Goal: Task Accomplishment & Management: Manage account settings

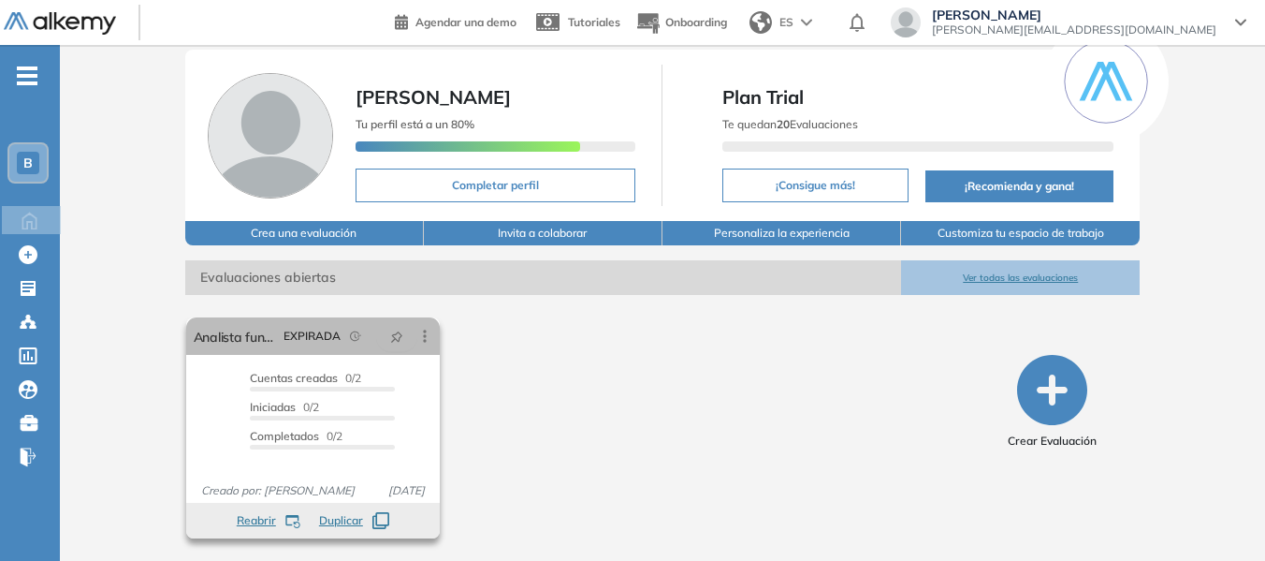
click at [259, 519] on span "Reabrir" at bounding box center [256, 520] width 39 height 17
click at [422, 338] on icon at bounding box center [425, 336] width 19 height 19
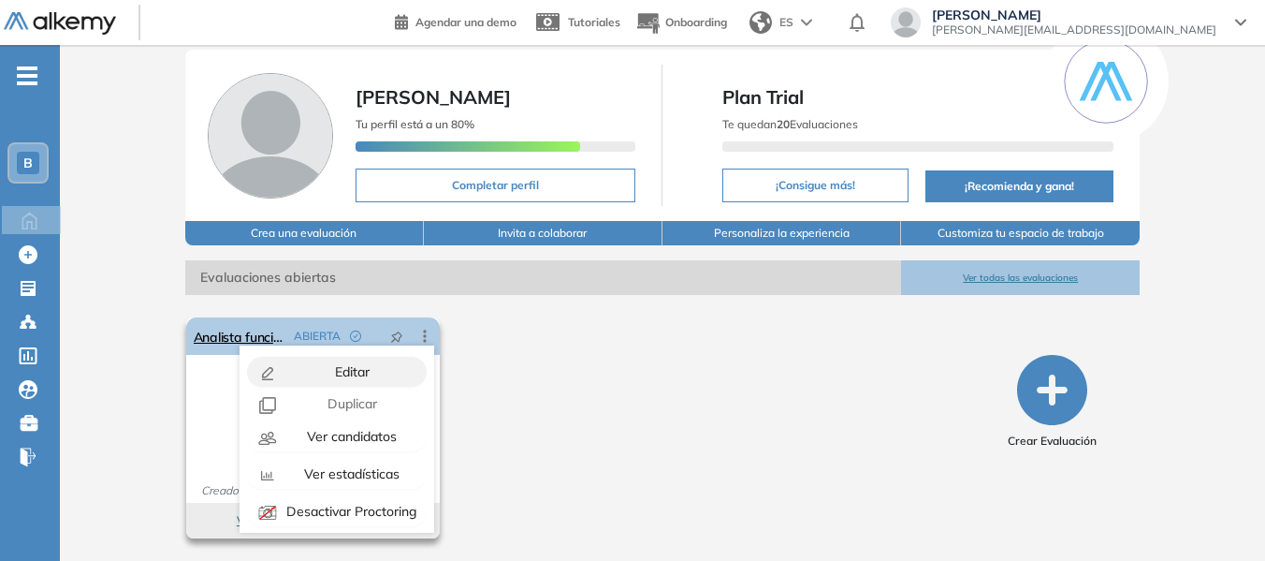
click at [336, 373] on span "Editar" at bounding box center [350, 371] width 38 height 17
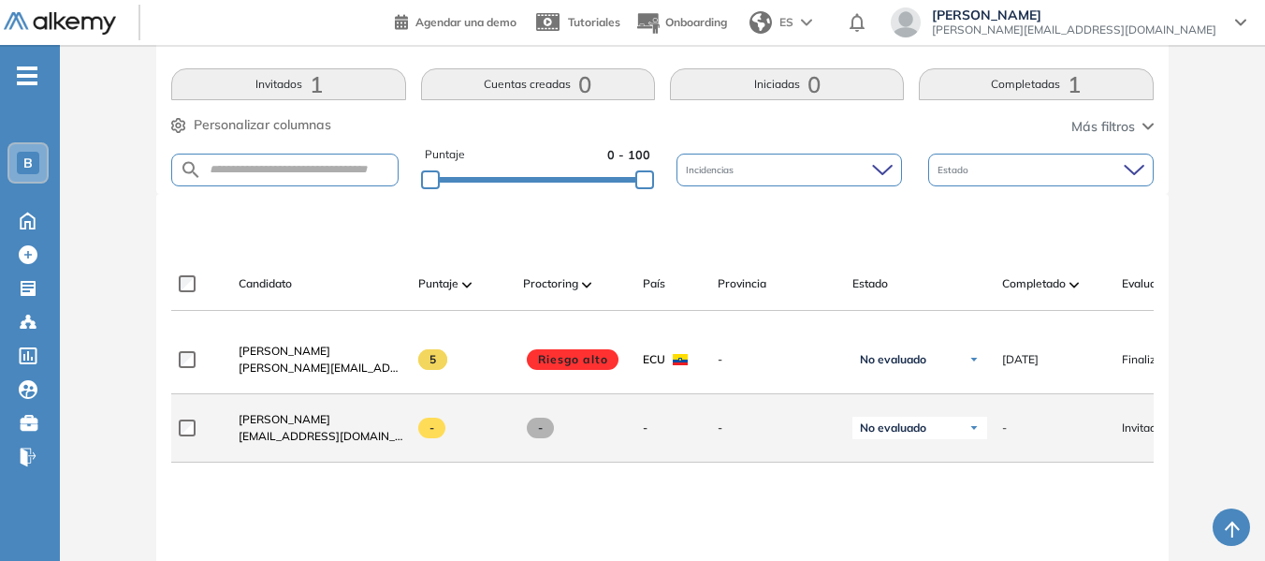
scroll to position [468, 0]
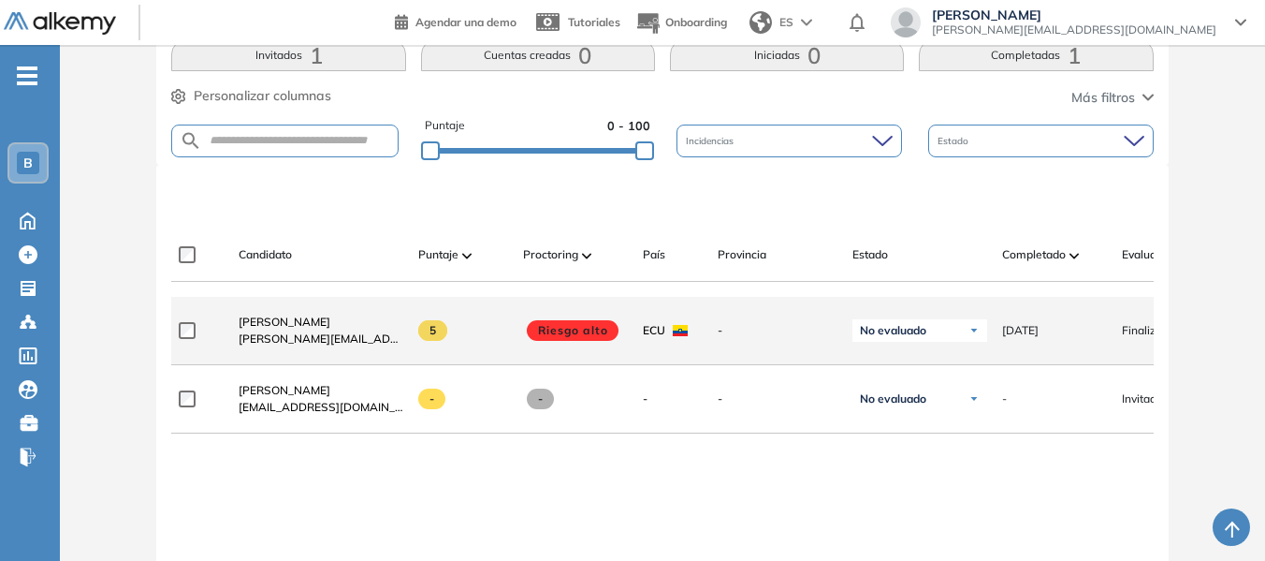
click at [1039, 333] on span "[DATE]" at bounding box center [1020, 330] width 36 height 17
click at [1039, 339] on span "[DATE]" at bounding box center [1020, 330] width 36 height 17
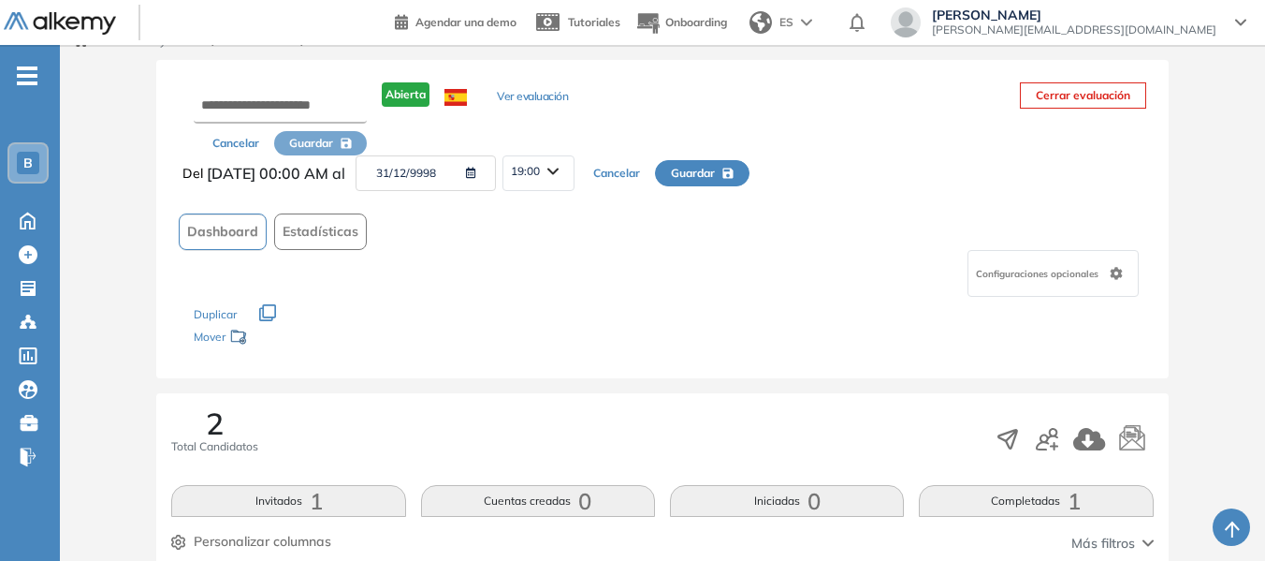
scroll to position [0, 0]
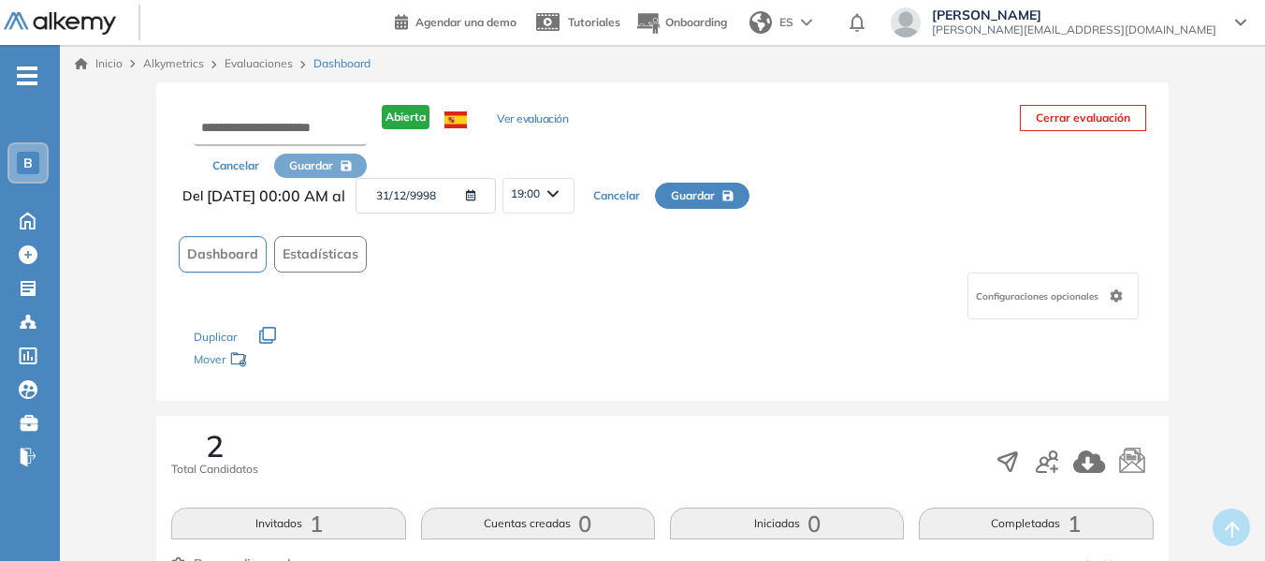
click at [446, 197] on button "31/12/9998" at bounding box center [426, 196] width 140 height 36
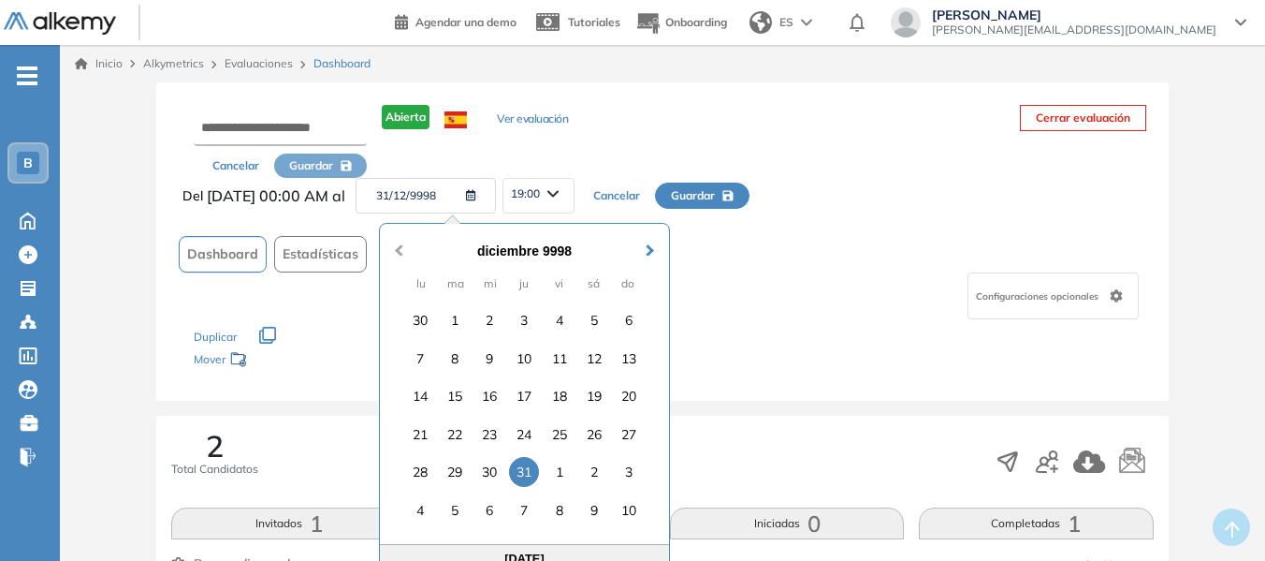
click at [399, 251] on span "Previous Month" at bounding box center [399, 240] width 0 height 28
click at [549, 249] on div "octubre 9998" at bounding box center [524, 251] width 265 height 21
click at [650, 251] on span "Next Month" at bounding box center [650, 240] width 0 height 28
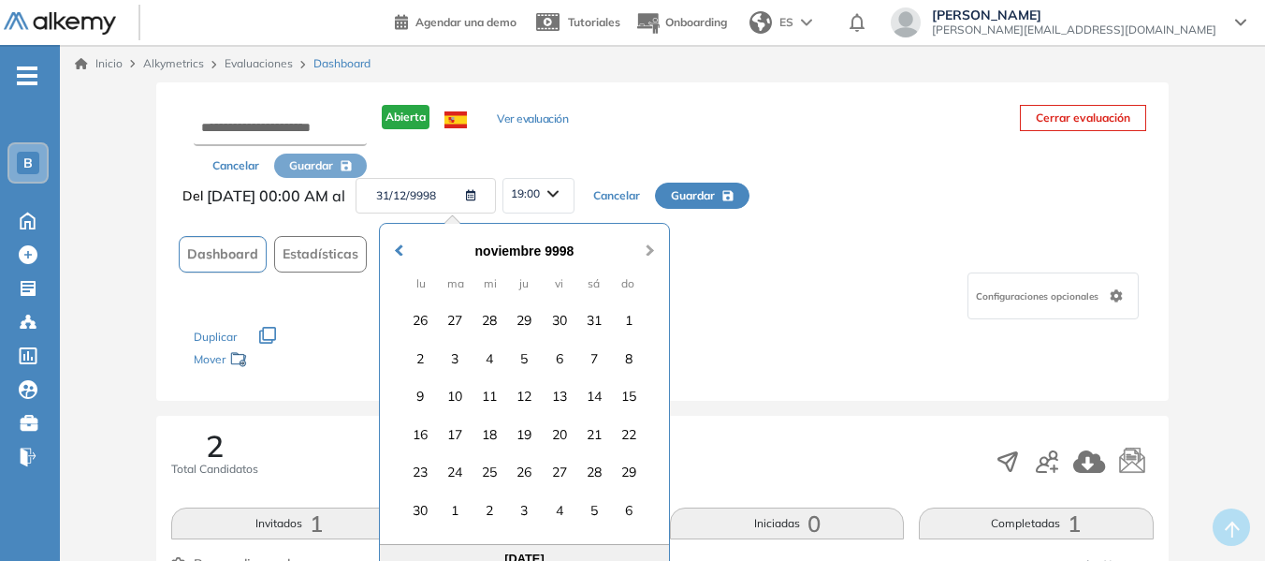
click at [650, 251] on span "Next Month" at bounding box center [650, 240] width 0 height 28
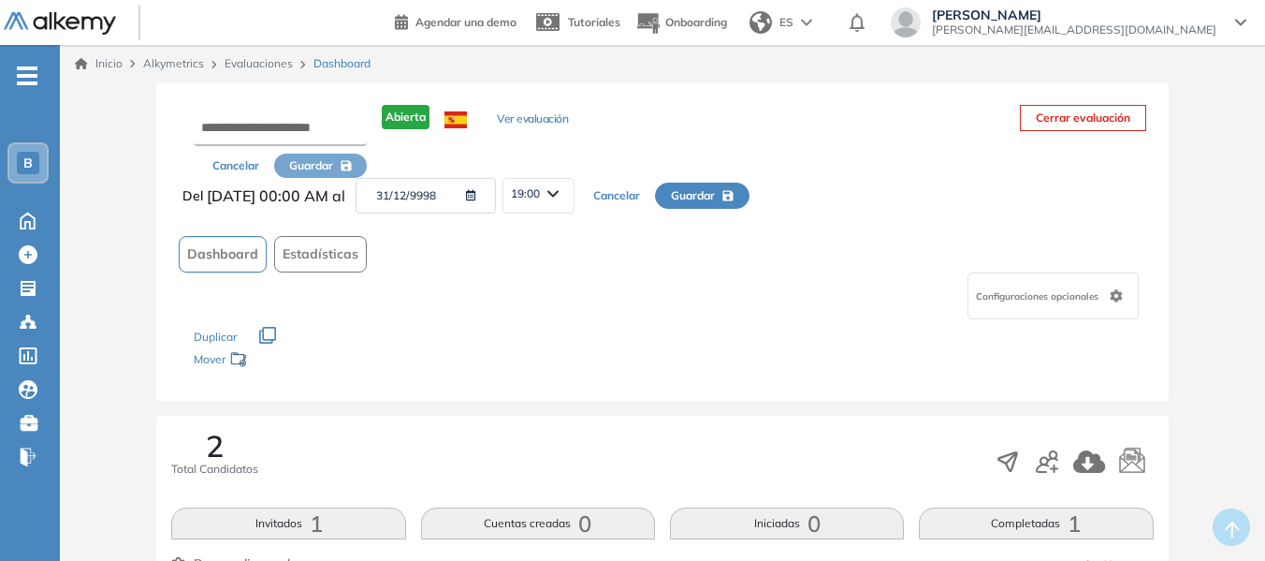
click at [465, 197] on button "31/12/9998" at bounding box center [426, 196] width 140 height 36
click at [476, 193] on icon "button" at bounding box center [468, 195] width 18 height 11
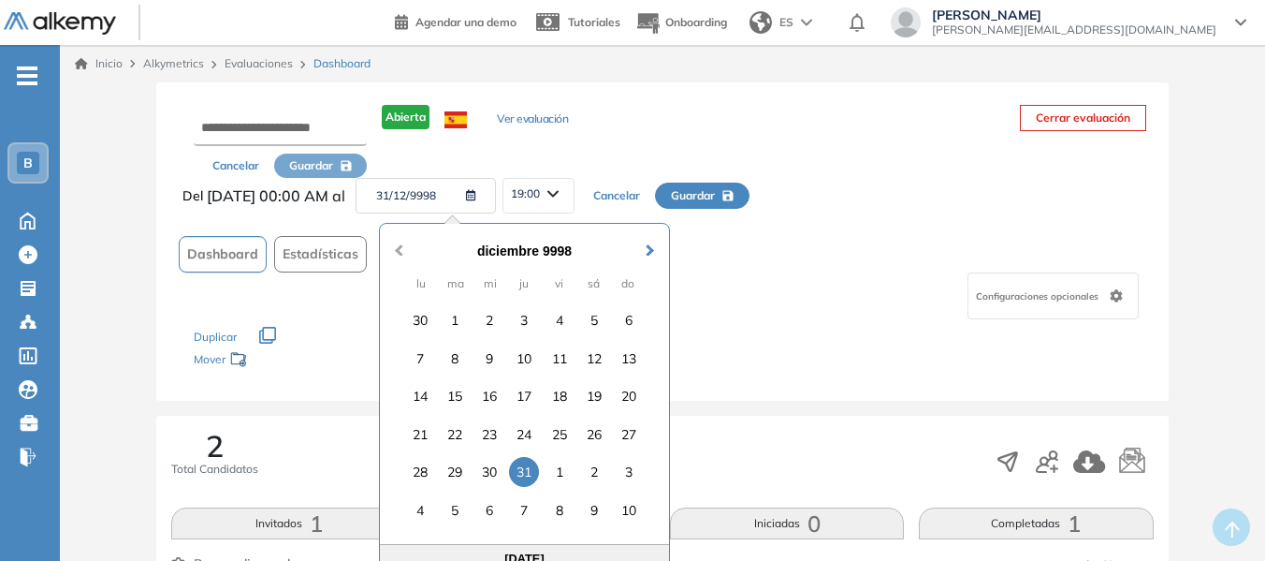
click at [394, 251] on button "Previous Month" at bounding box center [397, 241] width 30 height 30
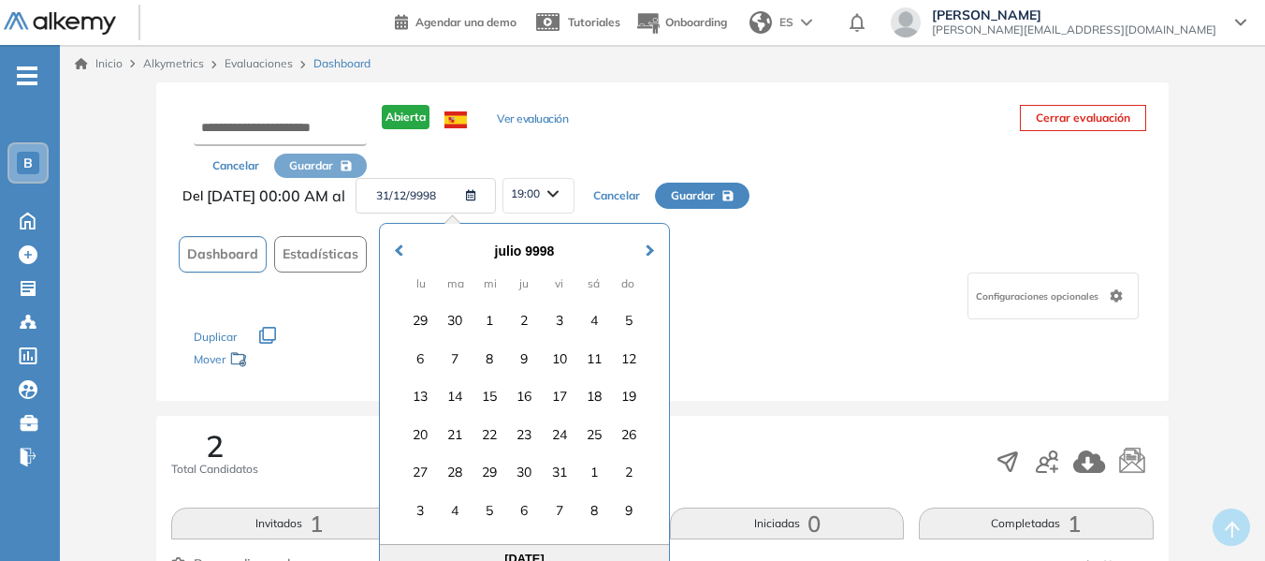
click at [518, 243] on div "julio 9998" at bounding box center [524, 251] width 265 height 21
click at [518, 255] on div "julio 9998" at bounding box center [524, 251] width 265 height 21
click at [541, 253] on div "julio 9998" at bounding box center [524, 251] width 265 height 21
click at [394, 247] on button "Previous Month" at bounding box center [397, 241] width 30 height 30
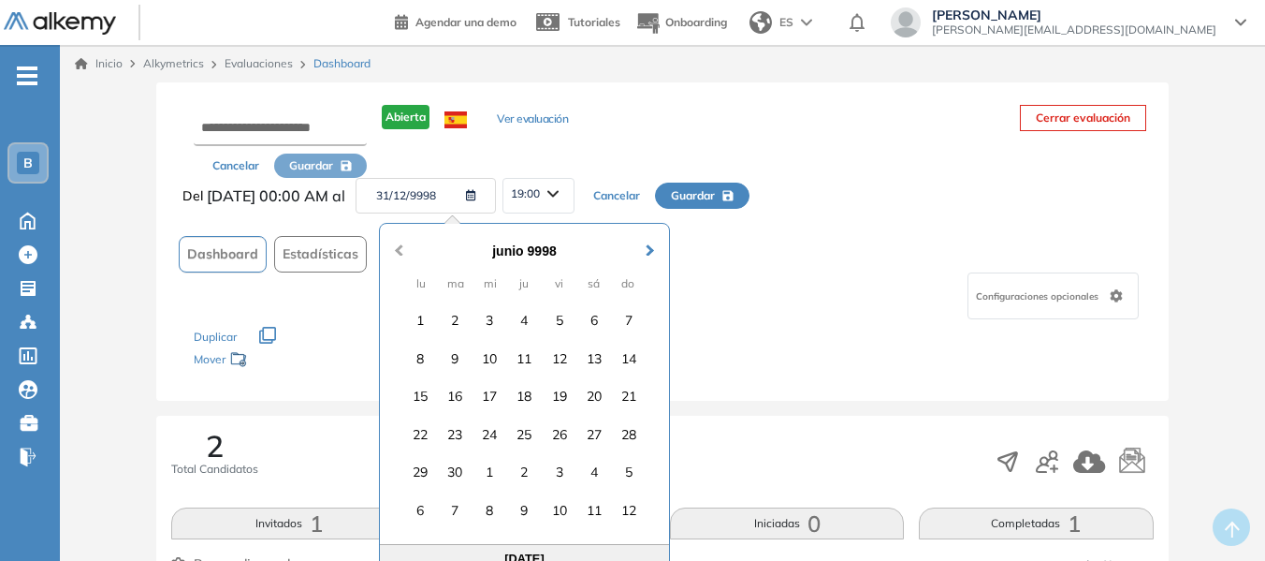
click at [394, 247] on button "Previous Month" at bounding box center [397, 241] width 30 height 30
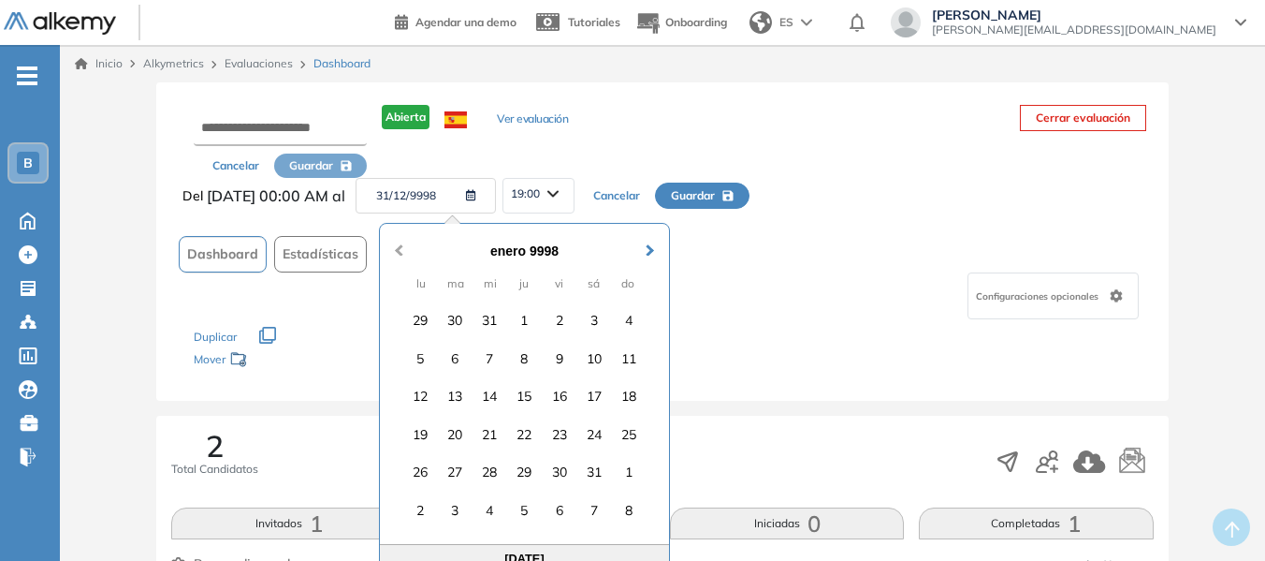
click at [394, 247] on button "Previous Month" at bounding box center [397, 241] width 30 height 30
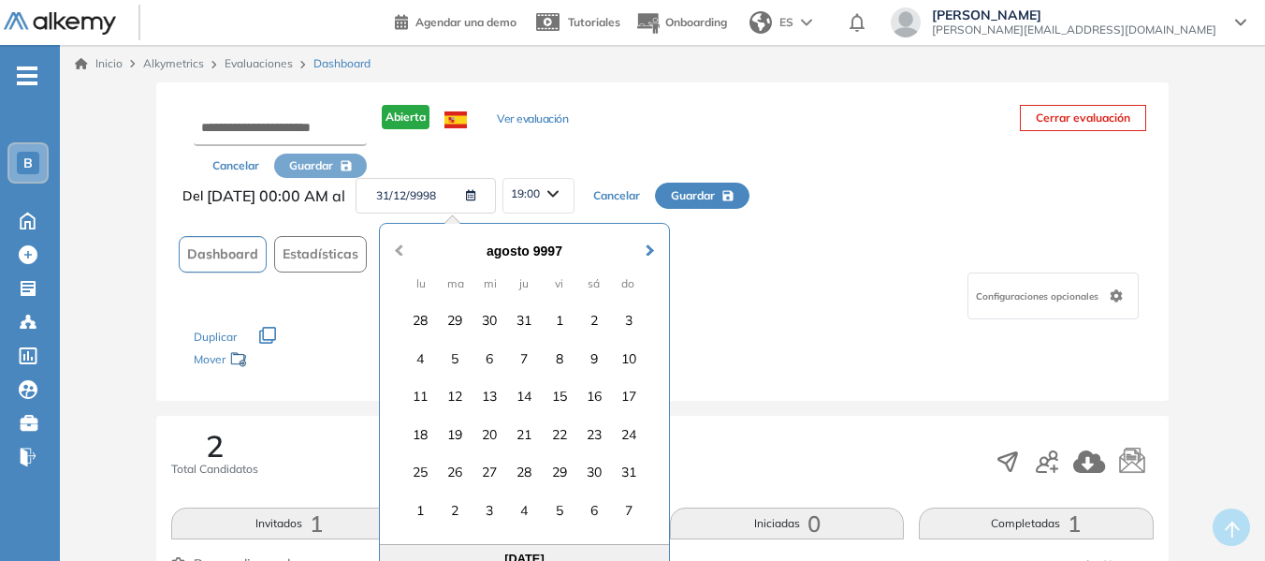
click at [394, 247] on button "Previous Month" at bounding box center [397, 241] width 30 height 30
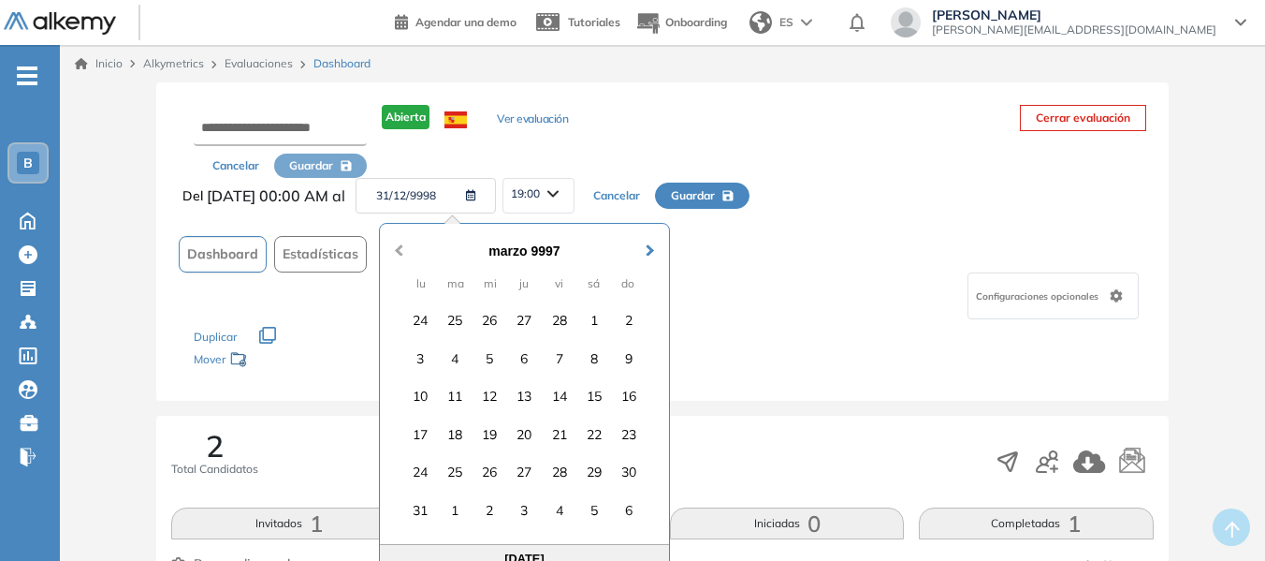
click at [394, 247] on button "Previous Month" at bounding box center [397, 241] width 30 height 30
click at [310, 197] on span "[DATE] 00:00 AM" at bounding box center [268, 195] width 122 height 22
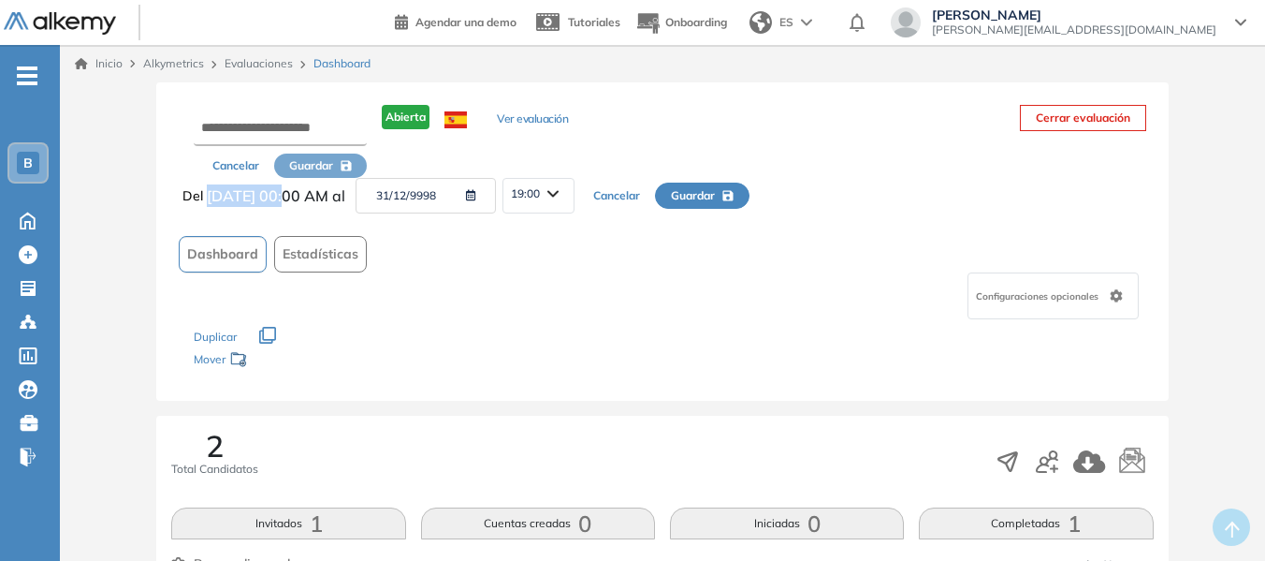
drag, startPoint x: 289, startPoint y: 196, endPoint x: 203, endPoint y: 197, distance: 86.1
click at [203, 197] on div "Del [DATE] 00:00 AM al 31/12/9998 19:00 00:00 00:15 00:30 00:45 01:00 01:15 01:…" at bounding box center [662, 196] width 967 height 36
copy div "[DATE]"
click at [440, 198] on button "31/12/9998" at bounding box center [426, 196] width 140 height 36
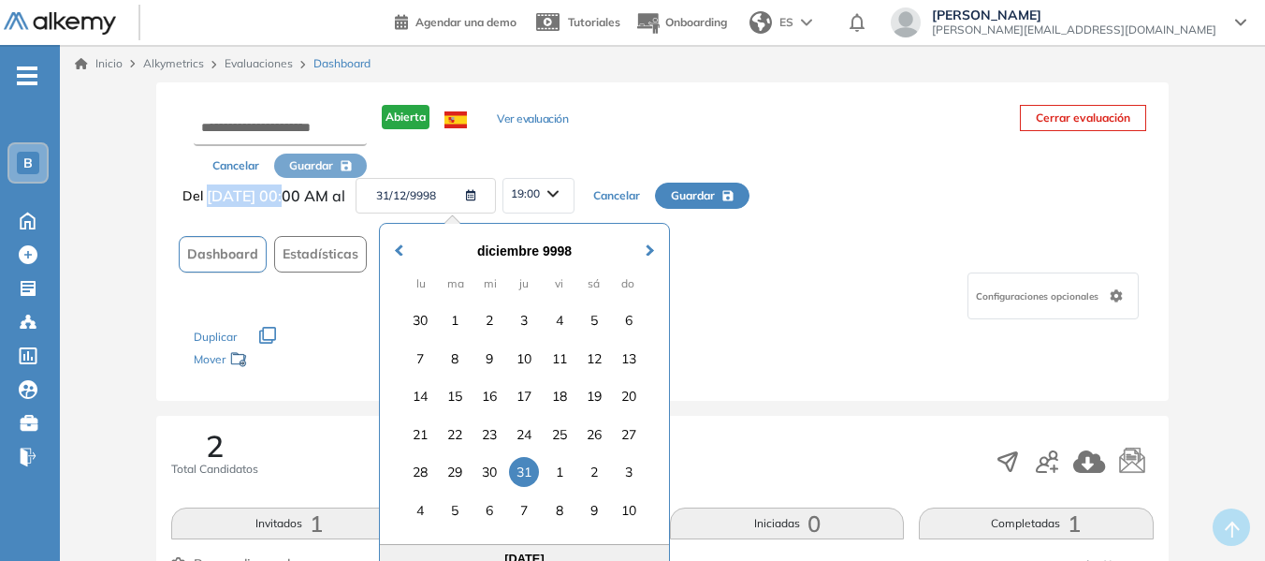
click at [440, 198] on button "31/12/9998" at bounding box center [426, 196] width 140 height 36
click at [410, 192] on button "31/12/9998" at bounding box center [426, 196] width 140 height 36
click at [553, 253] on div "diciembre 9998" at bounding box center [524, 251] width 265 height 21
click at [397, 254] on button "Previous Month" at bounding box center [397, 241] width 30 height 30
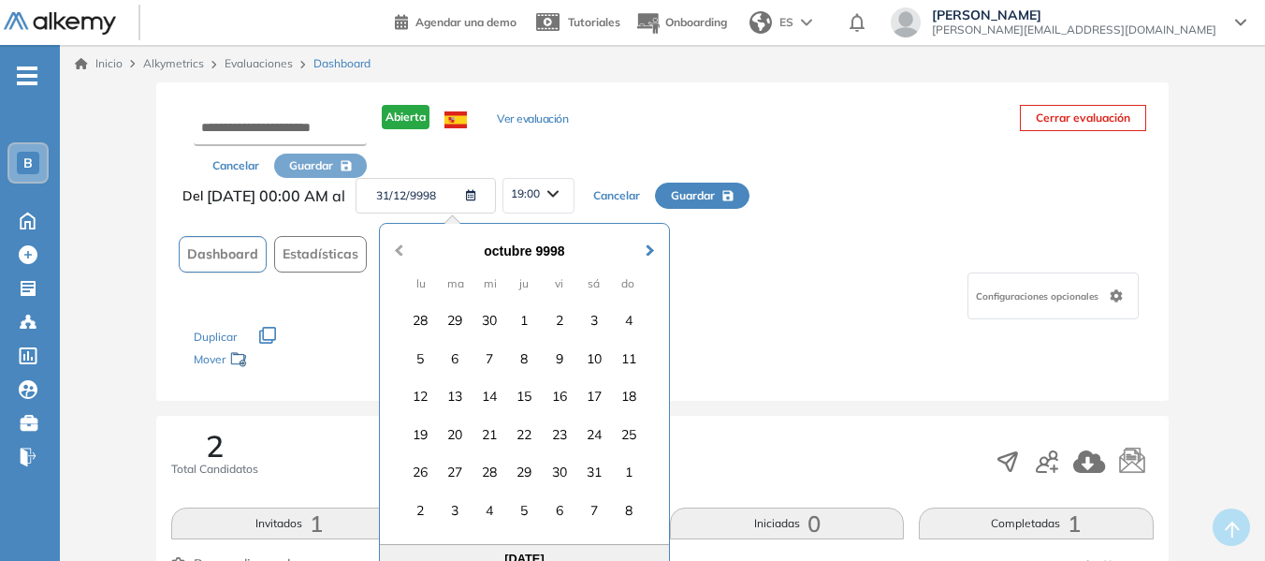
click at [397, 254] on button "Previous Month" at bounding box center [397, 241] width 30 height 30
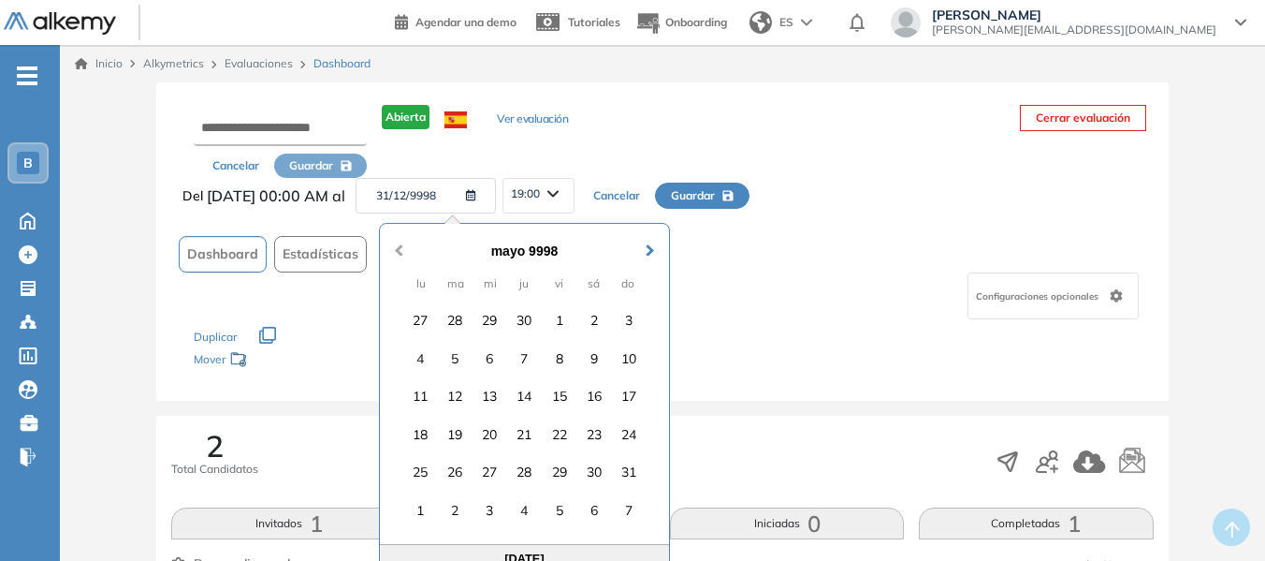
click at [397, 254] on button "Previous Month" at bounding box center [397, 241] width 30 height 30
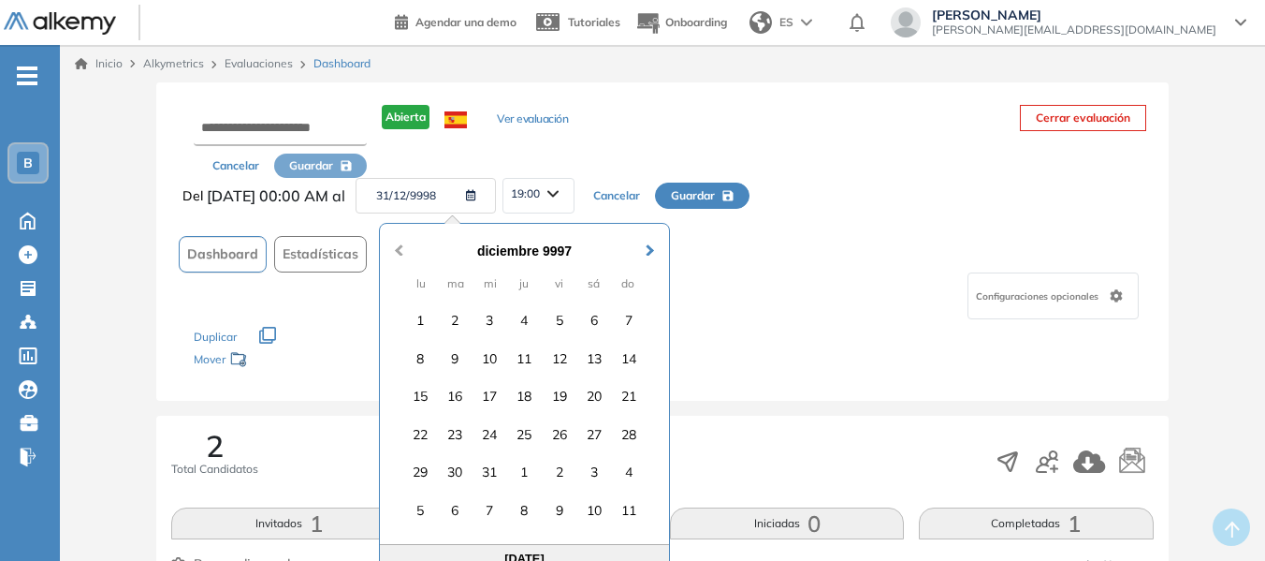
click at [397, 254] on button "Previous Month" at bounding box center [397, 241] width 30 height 30
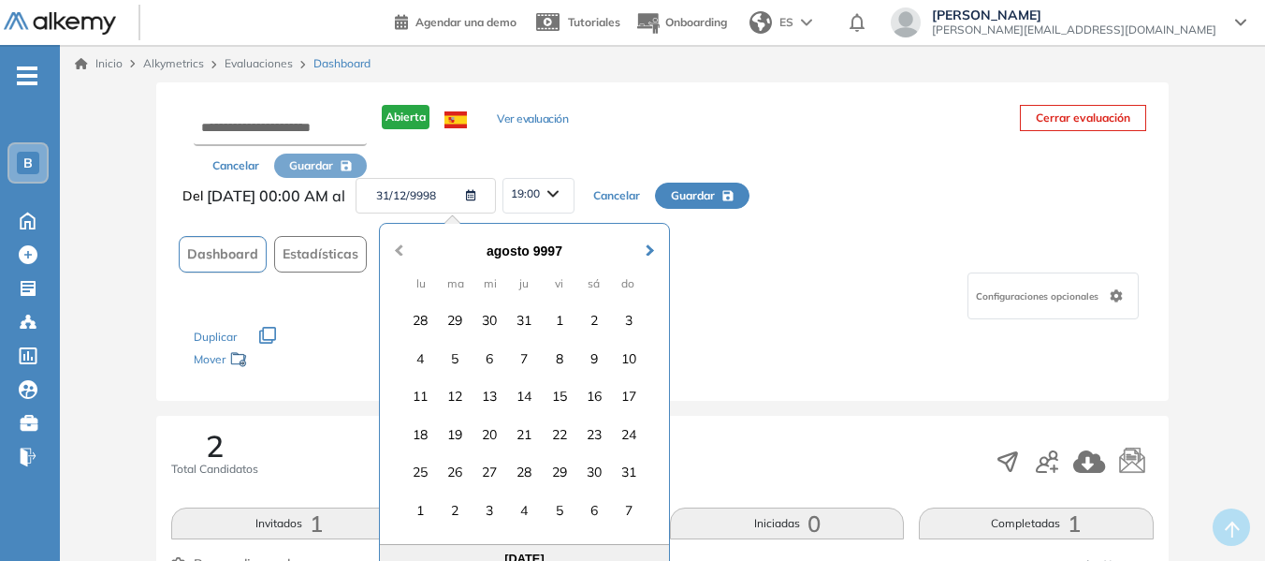
click at [397, 254] on button "Previous Month" at bounding box center [397, 241] width 30 height 30
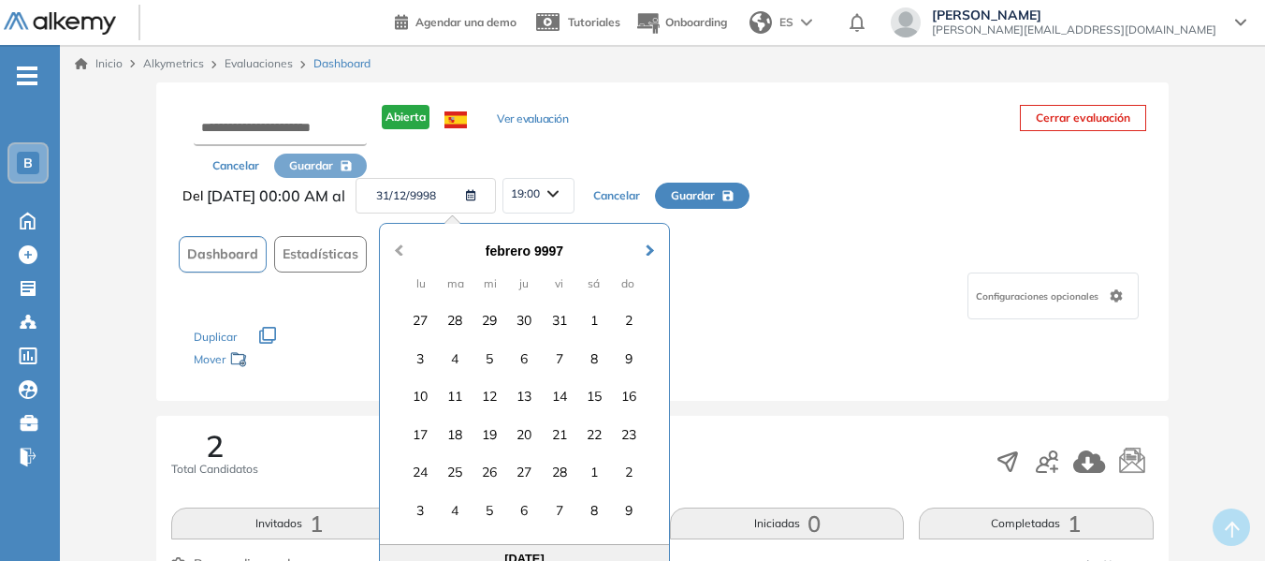
click at [397, 254] on button "Previous Month" at bounding box center [397, 241] width 30 height 30
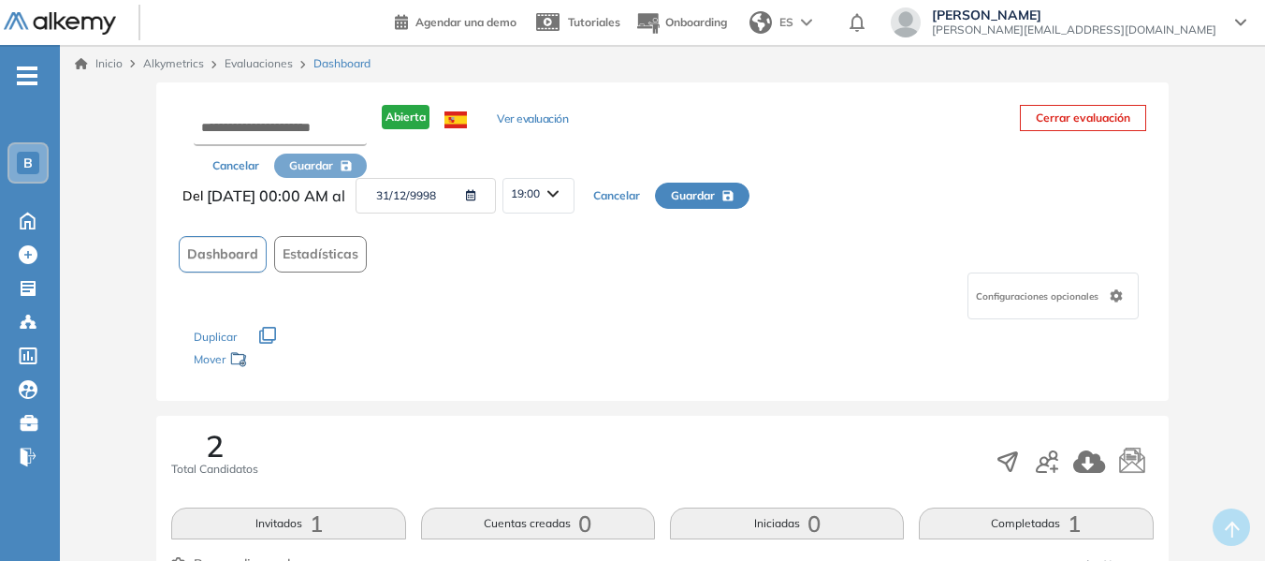
click at [886, 381] on div "Cancelar Guardar Abierta Ver evaluación Cerrar evaluación Del [DATE] 00:00 AM a…" at bounding box center [662, 241] width 1012 height 318
click at [476, 194] on icon "button" at bounding box center [468, 195] width 18 height 11
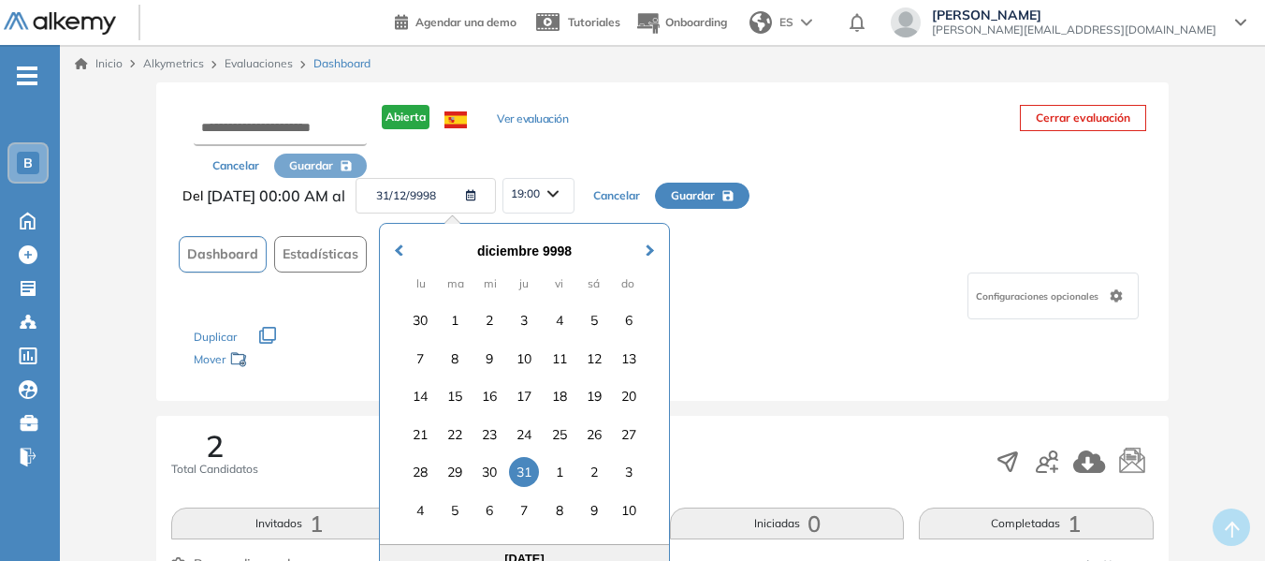
click at [392, 257] on div "diciembre 9998" at bounding box center [524, 251] width 265 height 21
click at [399, 252] on span "Previous Month" at bounding box center [399, 240] width 0 height 28
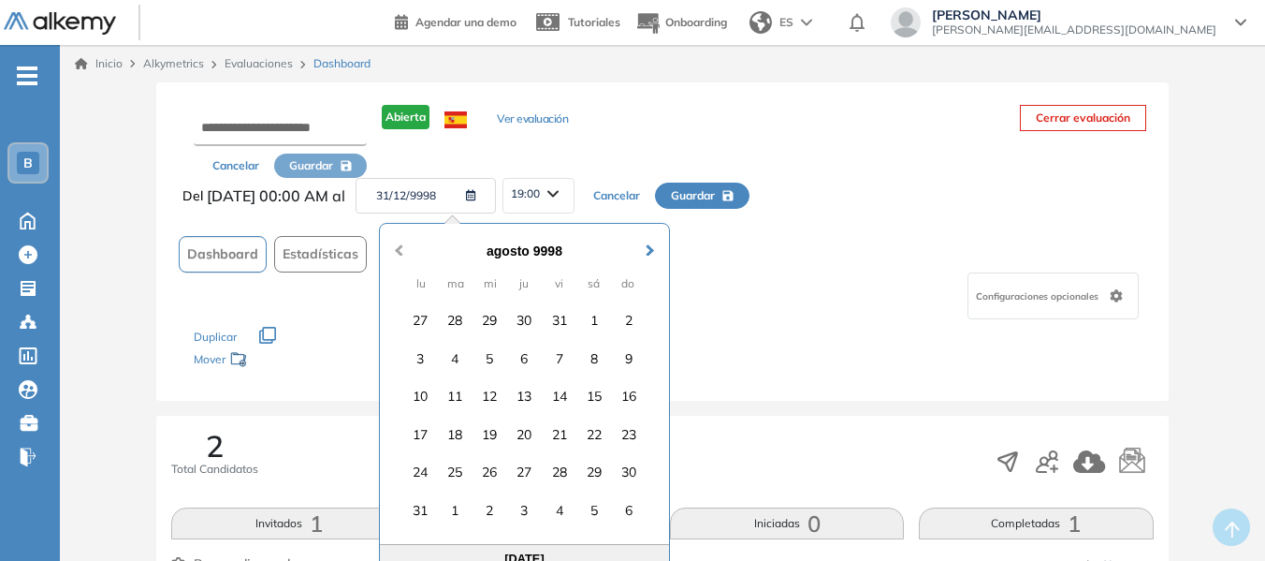
click at [399, 252] on span "Previous Month" at bounding box center [399, 240] width 0 height 28
drag, startPoint x: 398, startPoint y: 252, endPoint x: 430, endPoint y: 222, distance: 43.7
click at [399, 252] on span "Previous Month" at bounding box center [399, 240] width 0 height 28
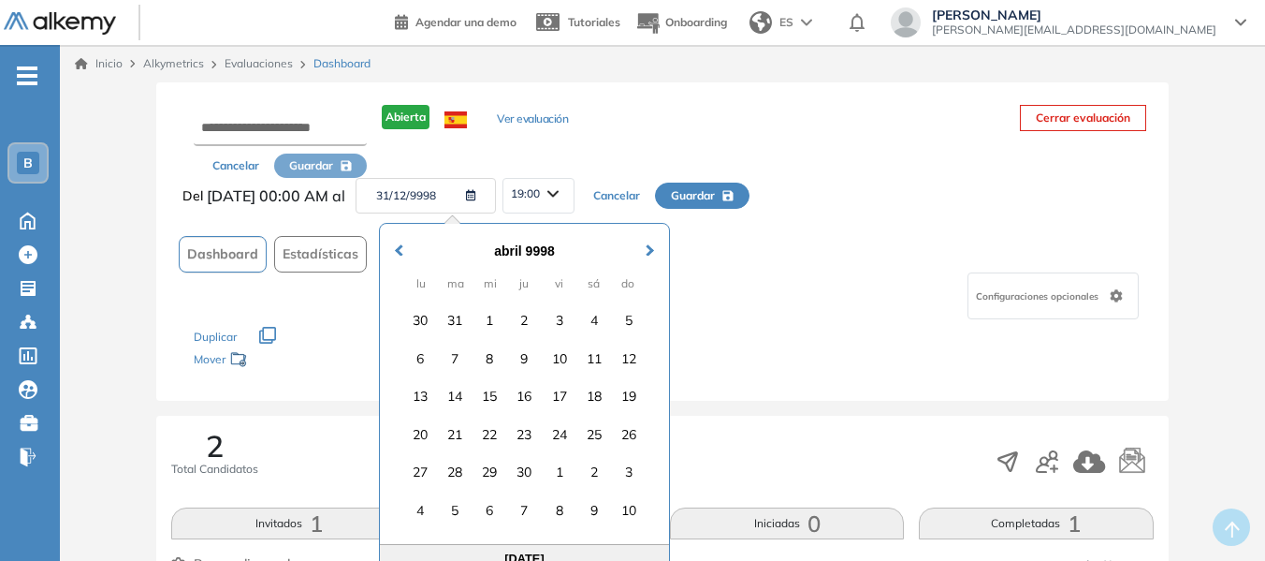
drag, startPoint x: 440, startPoint y: 218, endPoint x: 459, endPoint y: 201, distance: 25.2
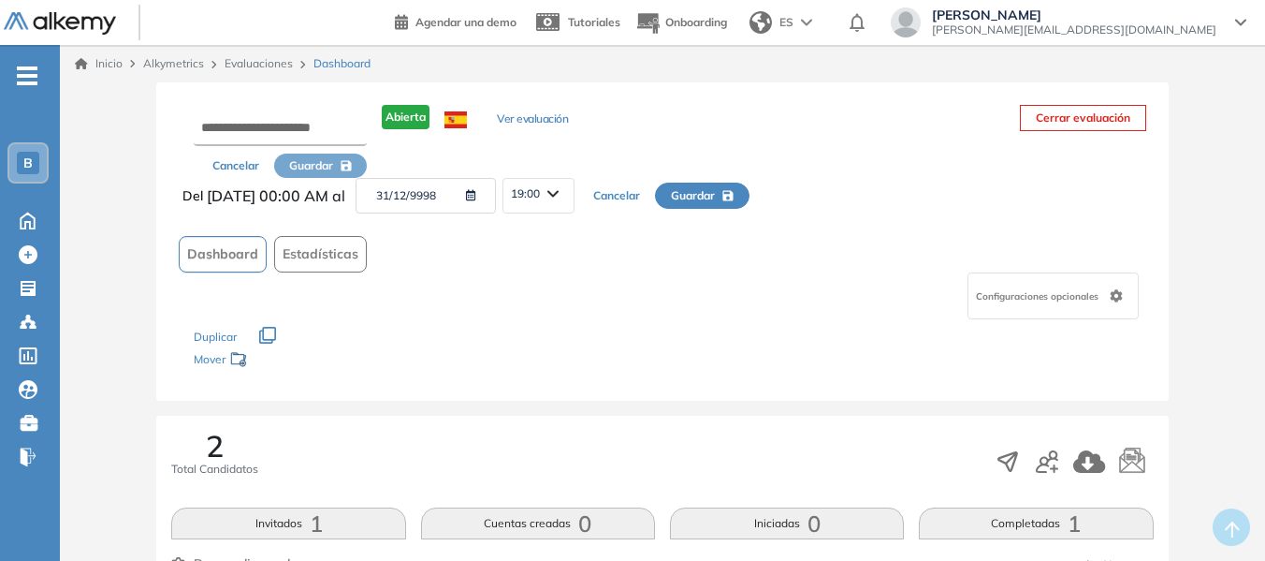
click at [460, 199] on button "31/12/9998" at bounding box center [426, 196] width 140 height 36
drag, startPoint x: 466, startPoint y: 199, endPoint x: 383, endPoint y: 196, distance: 83.4
click at [383, 196] on div "31/12/9998" at bounding box center [425, 196] width 153 height 36
click at [540, 198] on span "19:00" at bounding box center [525, 193] width 29 height 15
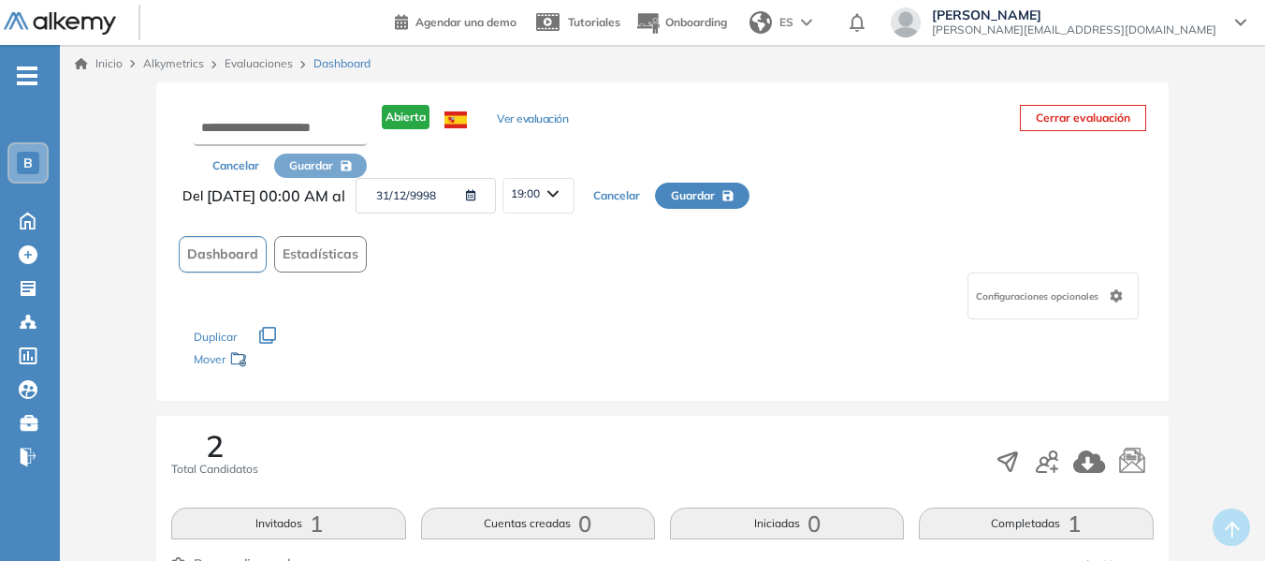
click at [476, 195] on icon "button" at bounding box center [468, 195] width 18 height 11
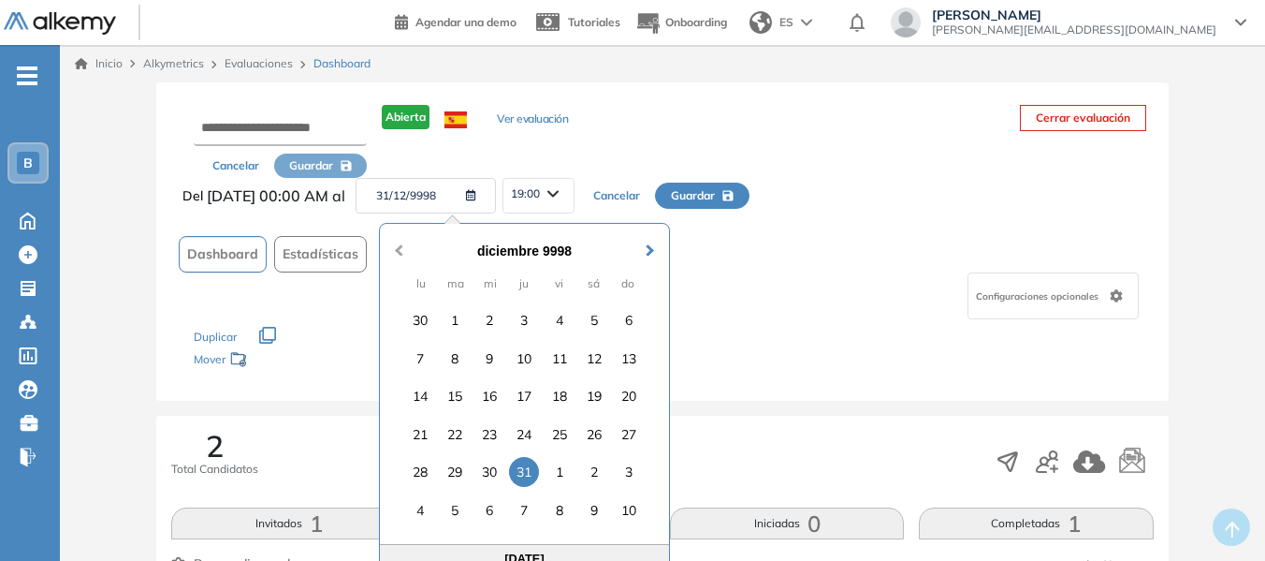
click at [399, 250] on span "Previous Month" at bounding box center [399, 240] width 0 height 28
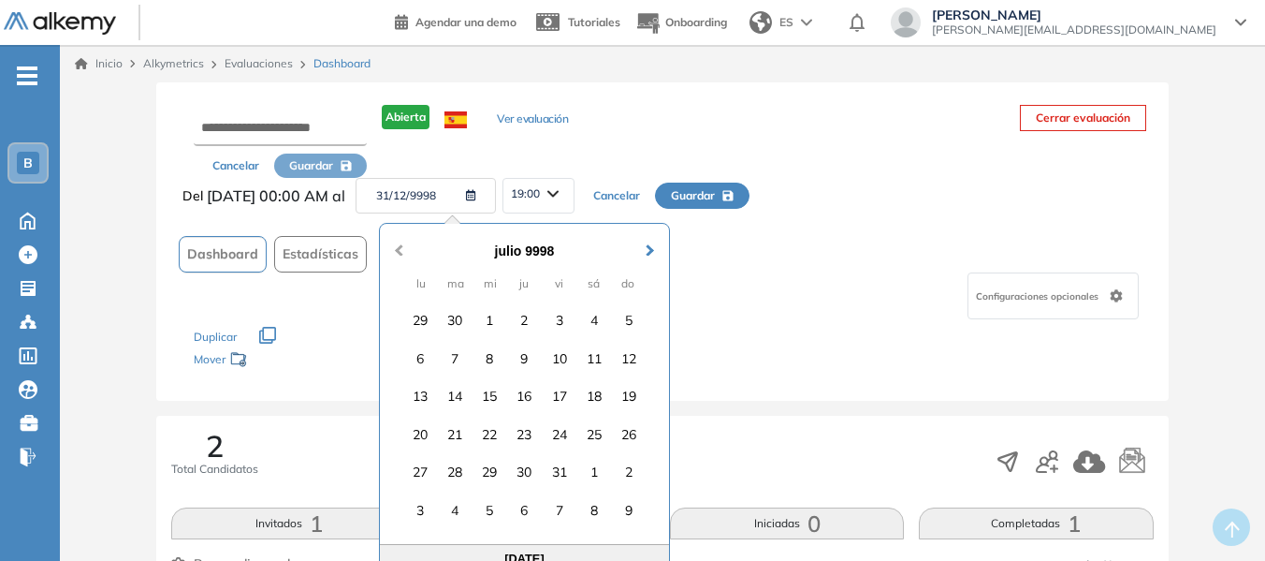
click at [399, 250] on span "Previous Month" at bounding box center [399, 240] width 0 height 28
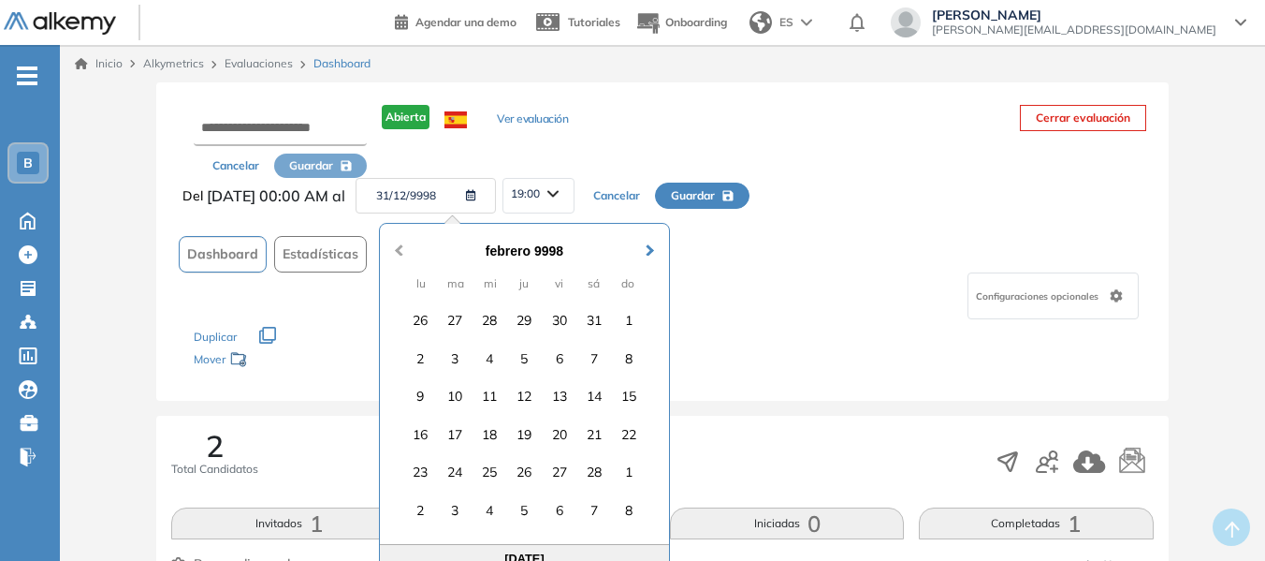
click at [399, 250] on span "Previous Month" at bounding box center [399, 240] width 0 height 28
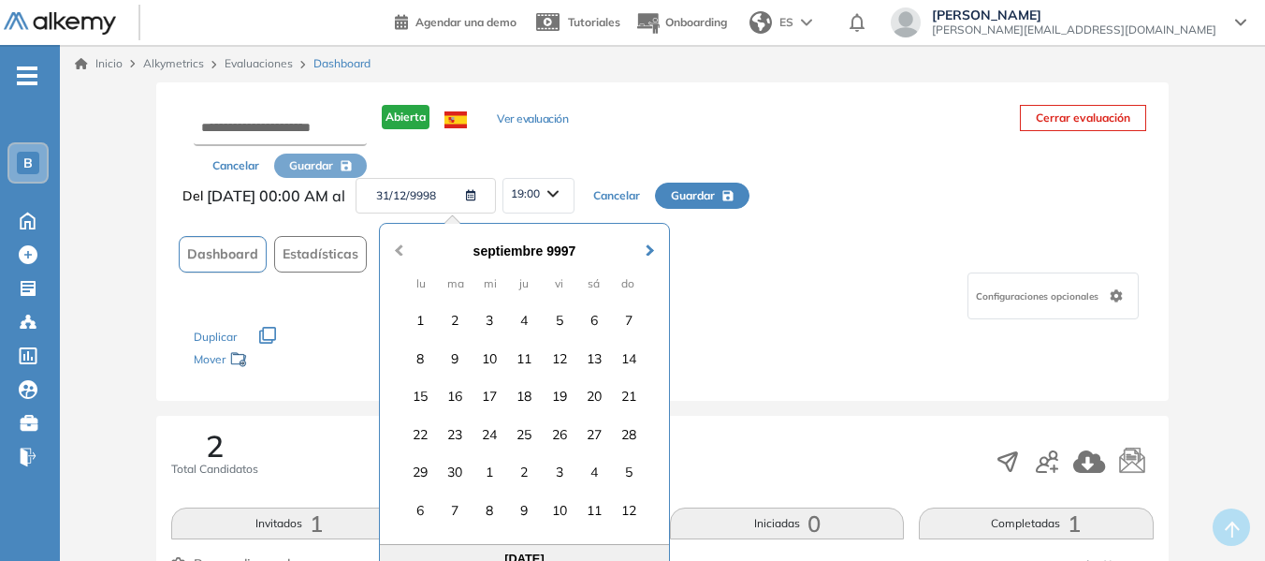
click at [399, 250] on span "Previous Month" at bounding box center [399, 240] width 0 height 28
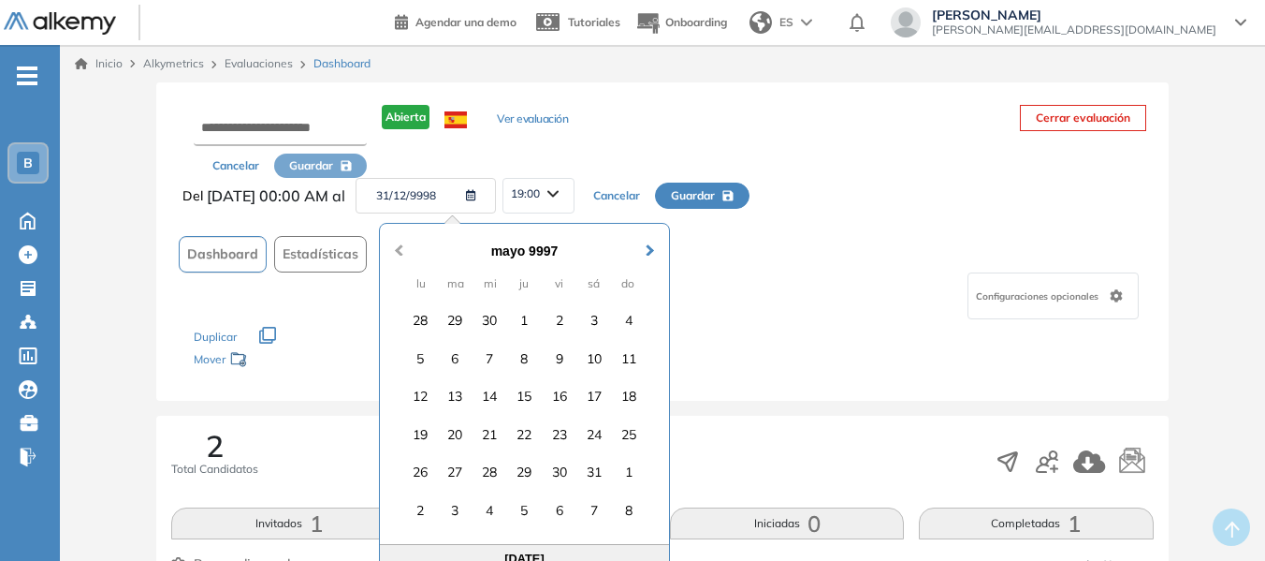
click at [399, 250] on span "Previous Month" at bounding box center [399, 240] width 0 height 28
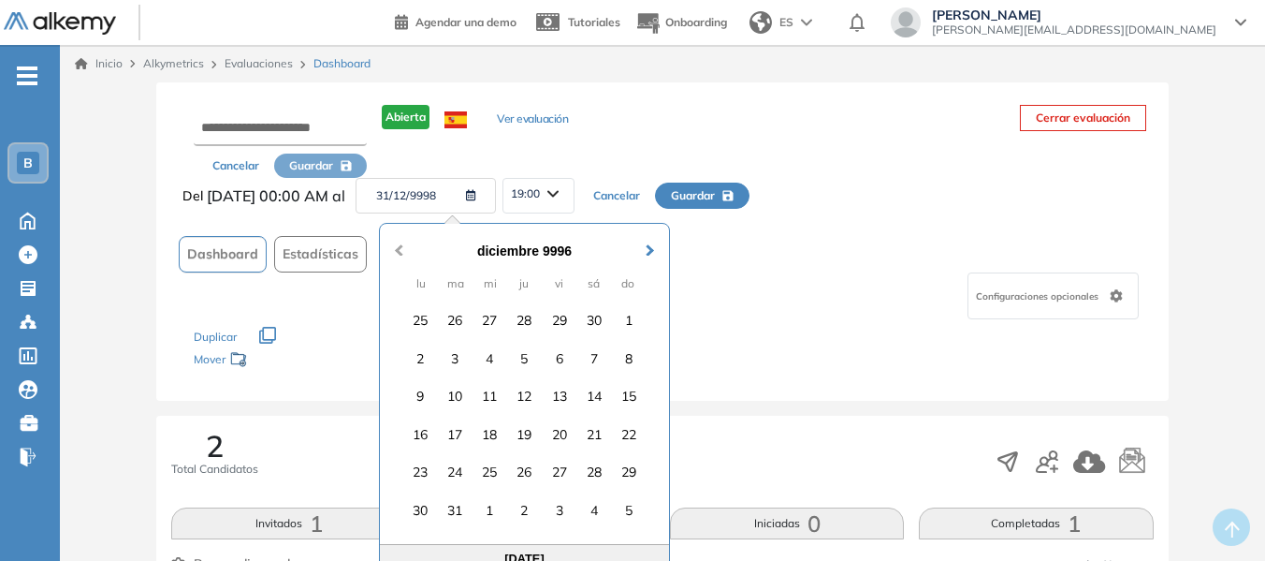
click at [399, 250] on span "Previous Month" at bounding box center [399, 240] width 0 height 28
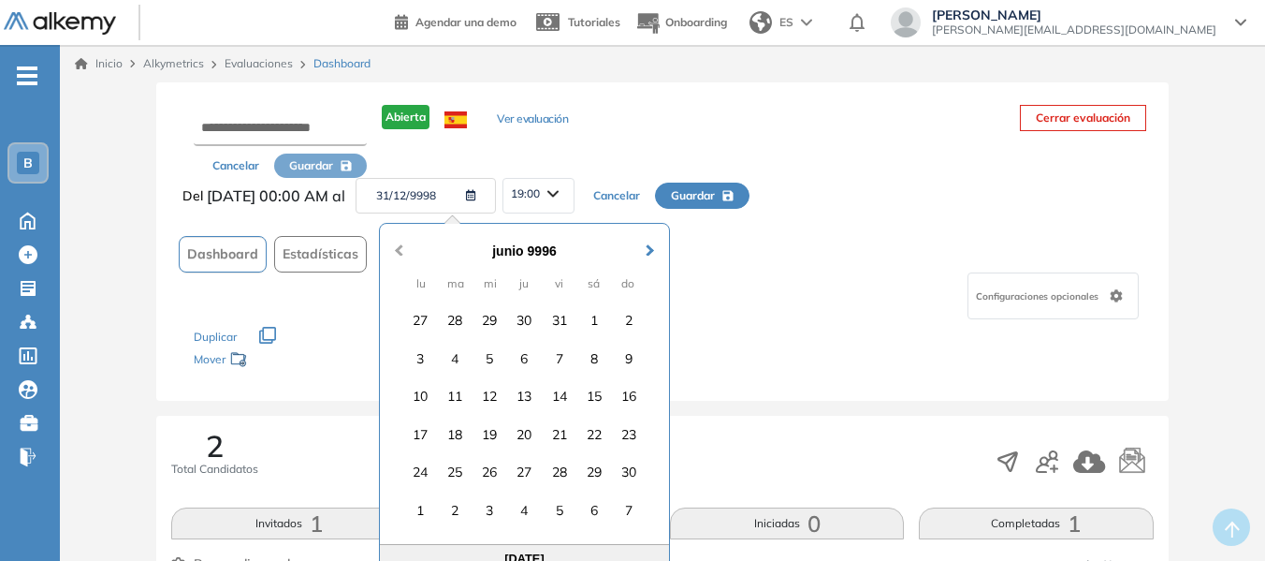
click at [399, 250] on span "Previous Month" at bounding box center [399, 240] width 0 height 28
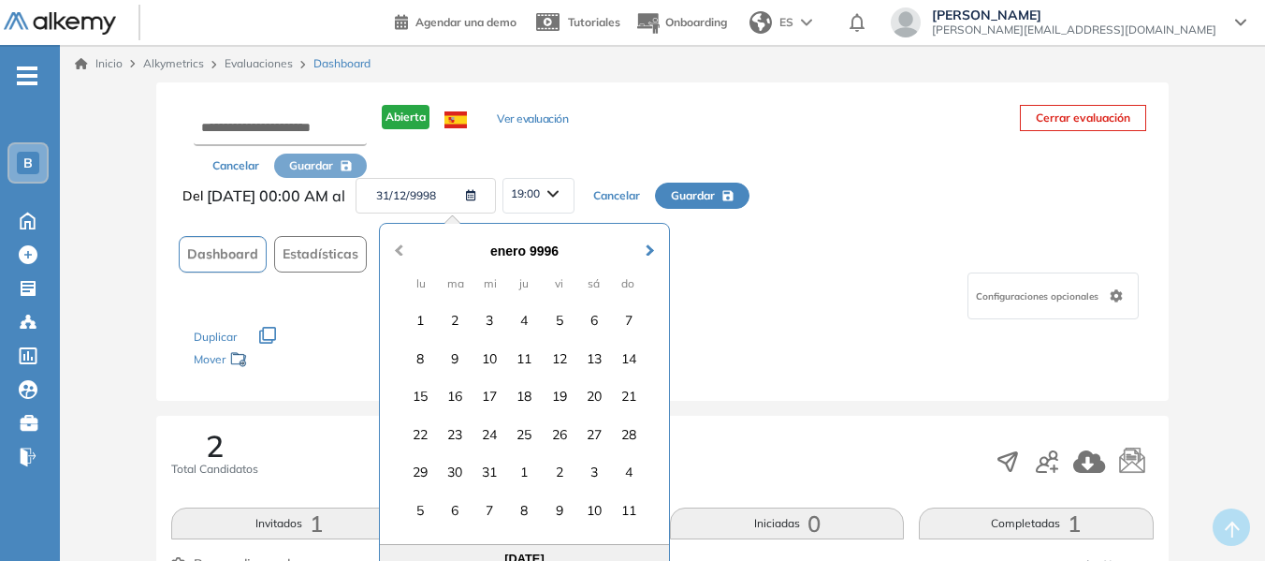
click at [399, 250] on span "Previous Month" at bounding box center [399, 240] width 0 height 28
click at [406, 248] on button "Previous Month" at bounding box center [397, 241] width 30 height 30
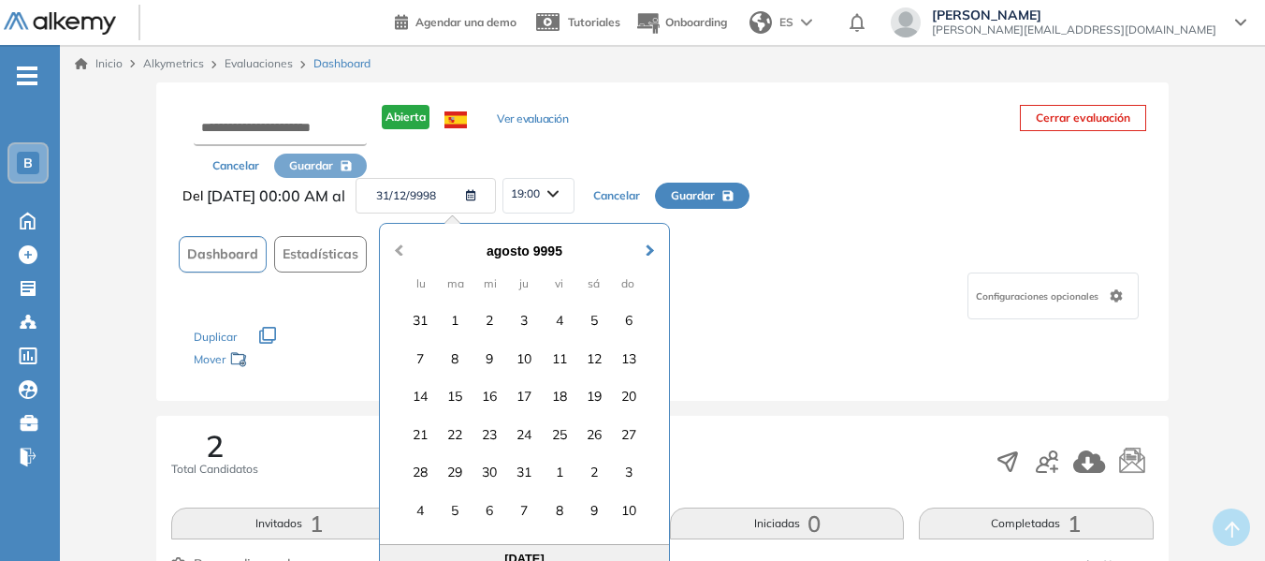
click at [406, 248] on button "Previous Month" at bounding box center [397, 241] width 30 height 30
click at [532, 253] on div "mayo 9995" at bounding box center [524, 251] width 265 height 21
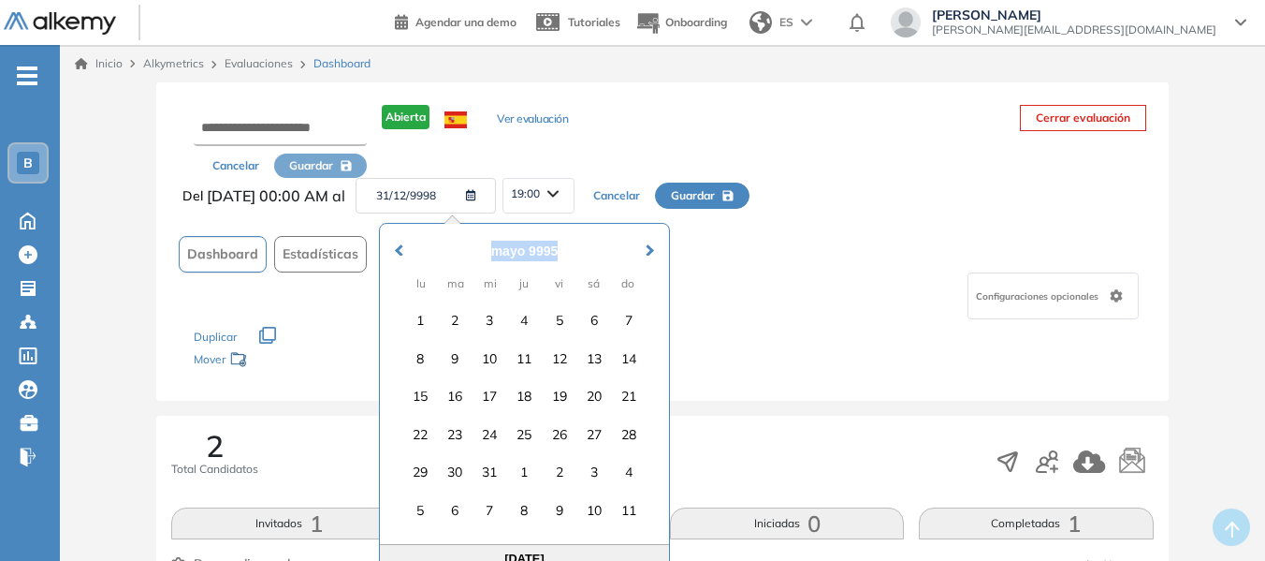
click at [532, 253] on div "mayo 9995" at bounding box center [524, 251] width 265 height 21
click at [517, 253] on div "mayo 9995" at bounding box center [524, 251] width 265 height 21
click at [524, 256] on div "mayo 9995" at bounding box center [524, 251] width 265 height 21
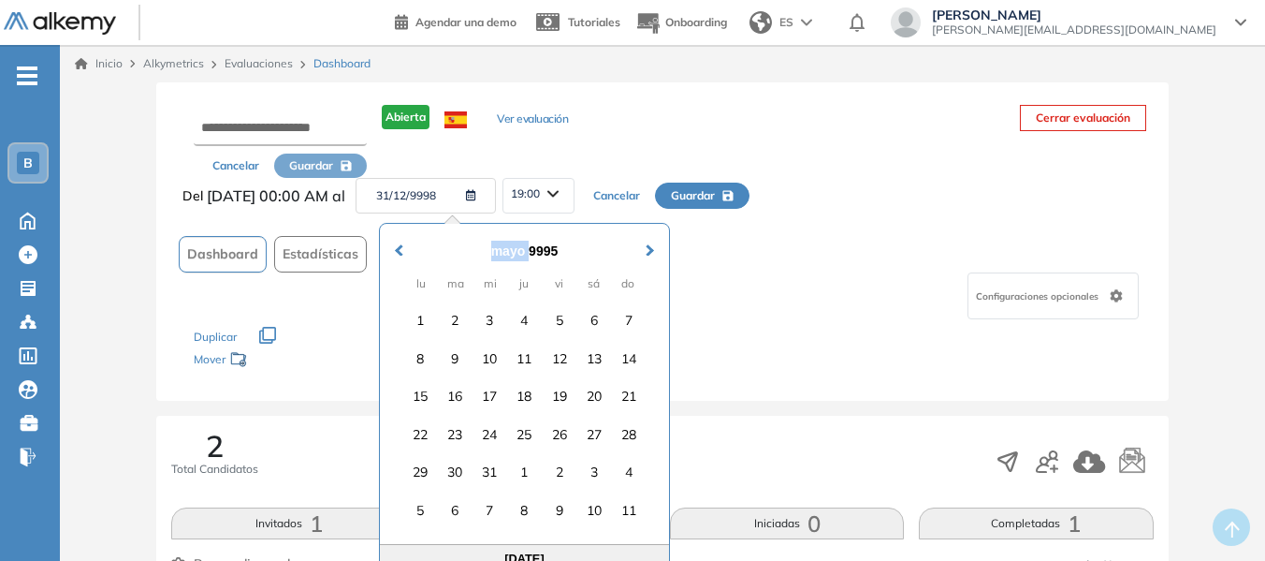
click at [532, 256] on div "mayo 9995" at bounding box center [524, 251] width 265 height 21
click at [534, 255] on div "mayo 9995" at bounding box center [524, 251] width 265 height 21
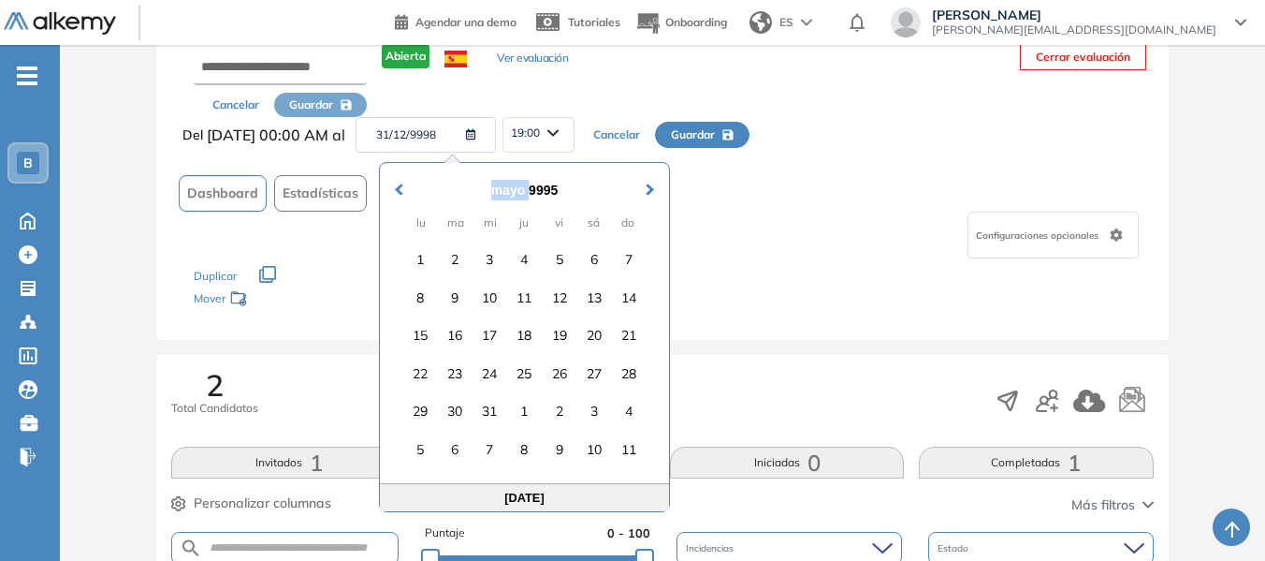
scroll to position [187, 0]
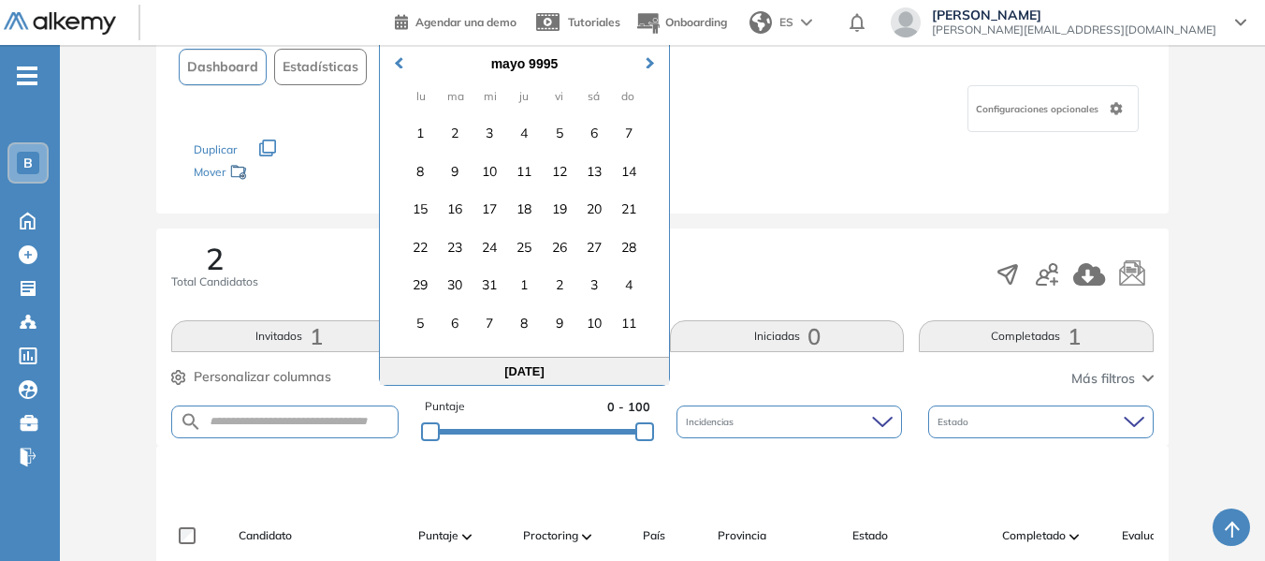
click at [581, 376] on div "[DATE]" at bounding box center [524, 371] width 289 height 28
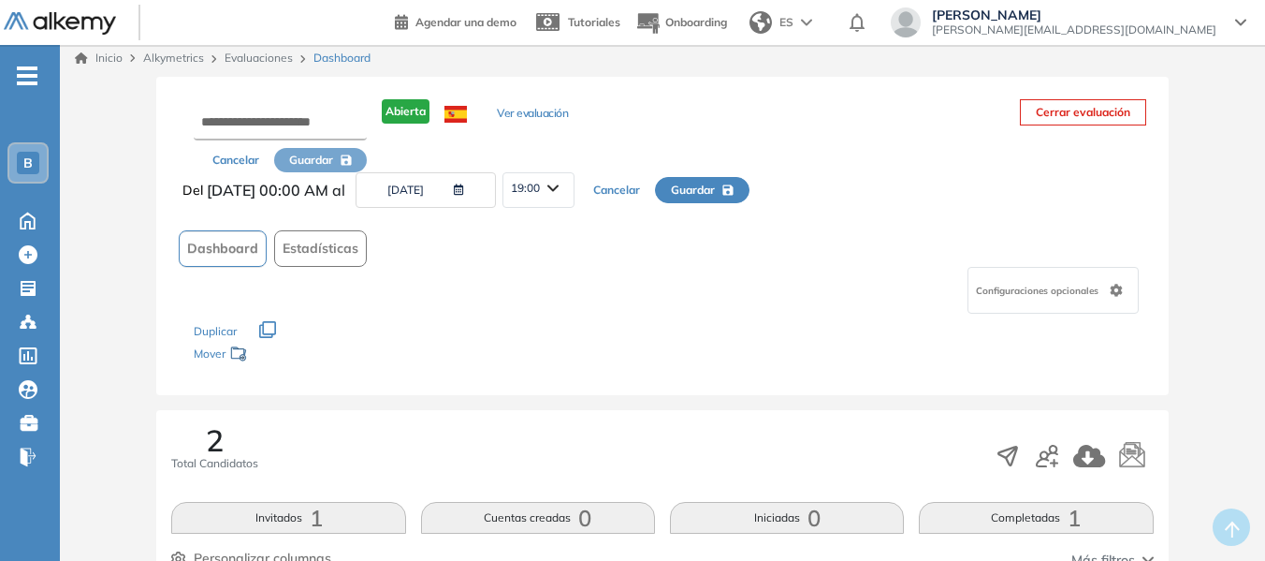
scroll to position [0, 0]
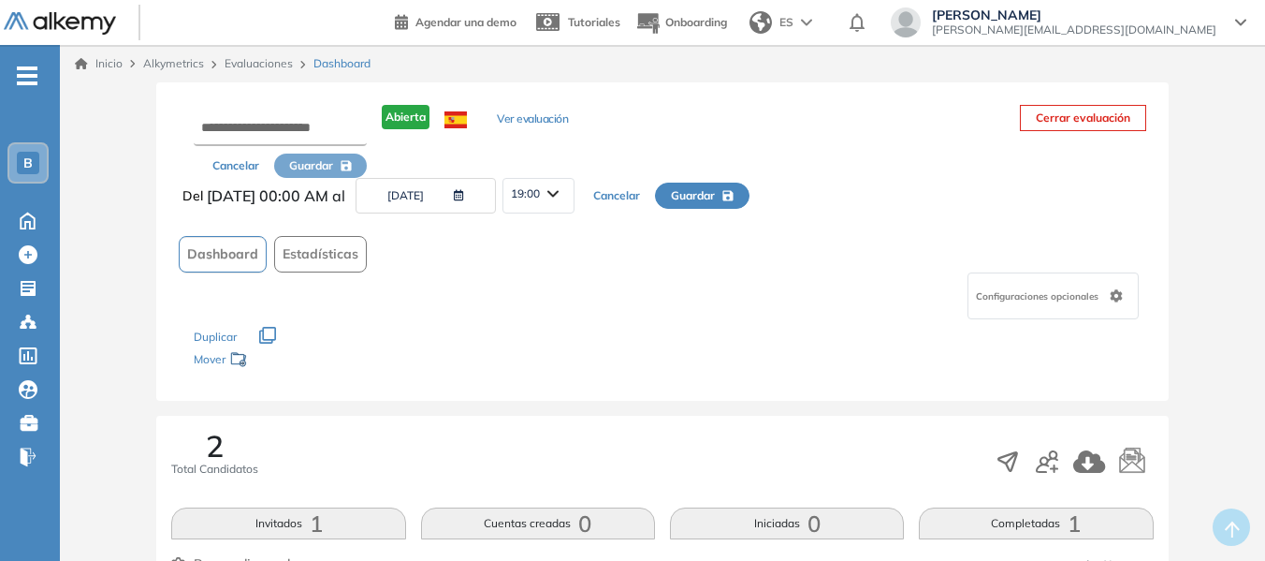
click at [464, 194] on icon "button" at bounding box center [455, 195] width 18 height 11
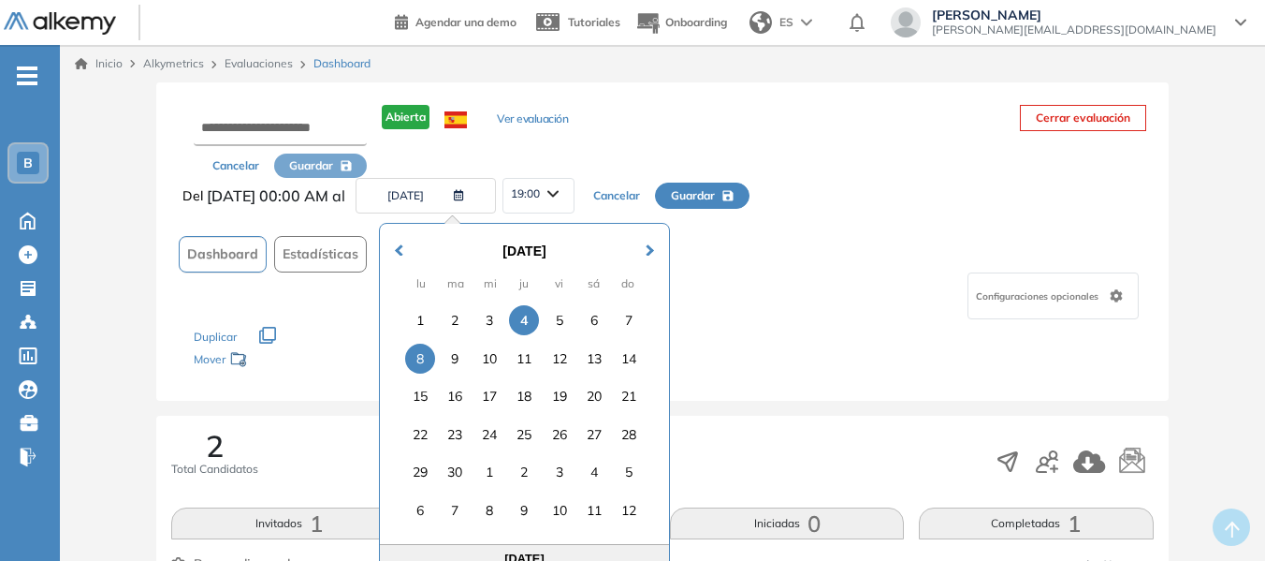
click at [422, 358] on div "8" at bounding box center [420, 358] width 30 height 30
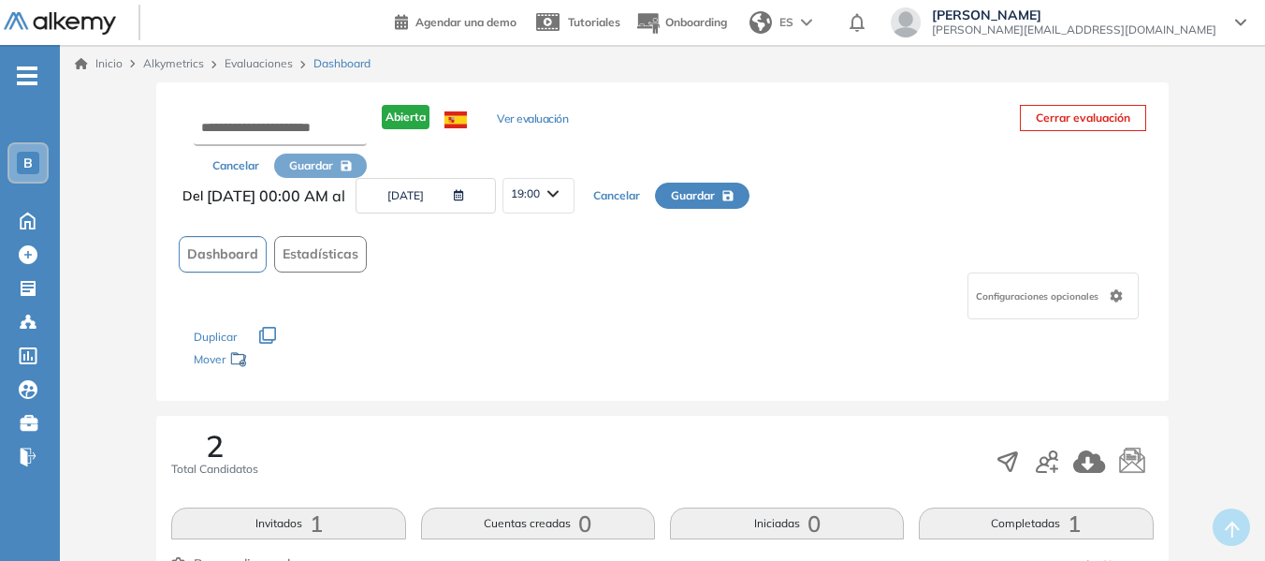
click at [715, 195] on span "Guardar" at bounding box center [693, 195] width 44 height 17
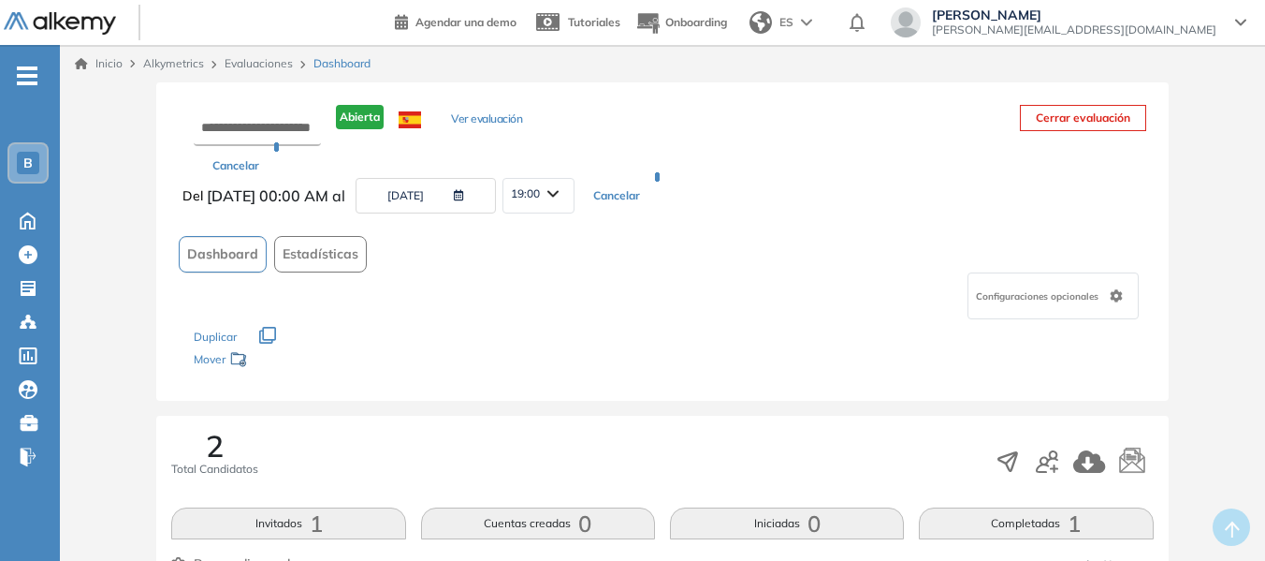
type input "**********"
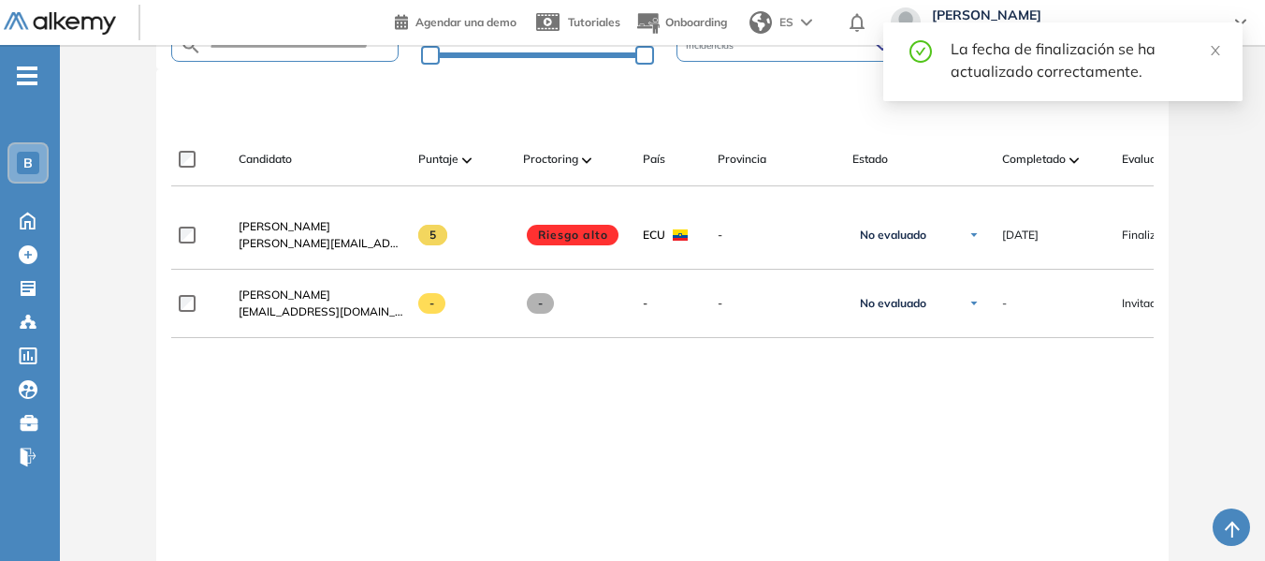
scroll to position [561, 0]
